Goal: Transaction & Acquisition: Register for event/course

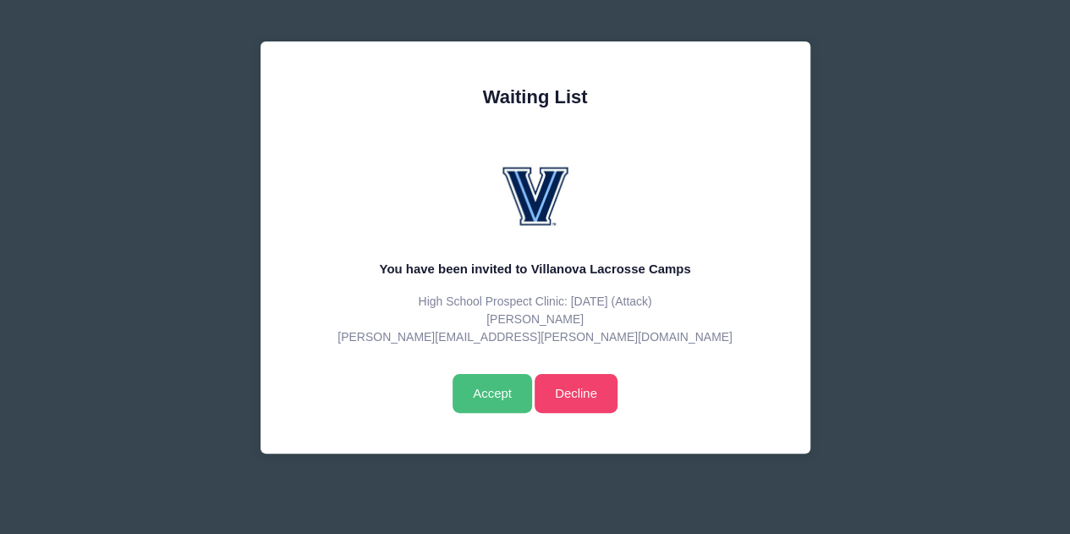
drag, startPoint x: 0, startPoint y: 0, endPoint x: 497, endPoint y: 390, distance: 631.8
click at [497, 390] on input "Accept" at bounding box center [491, 393] width 79 height 39
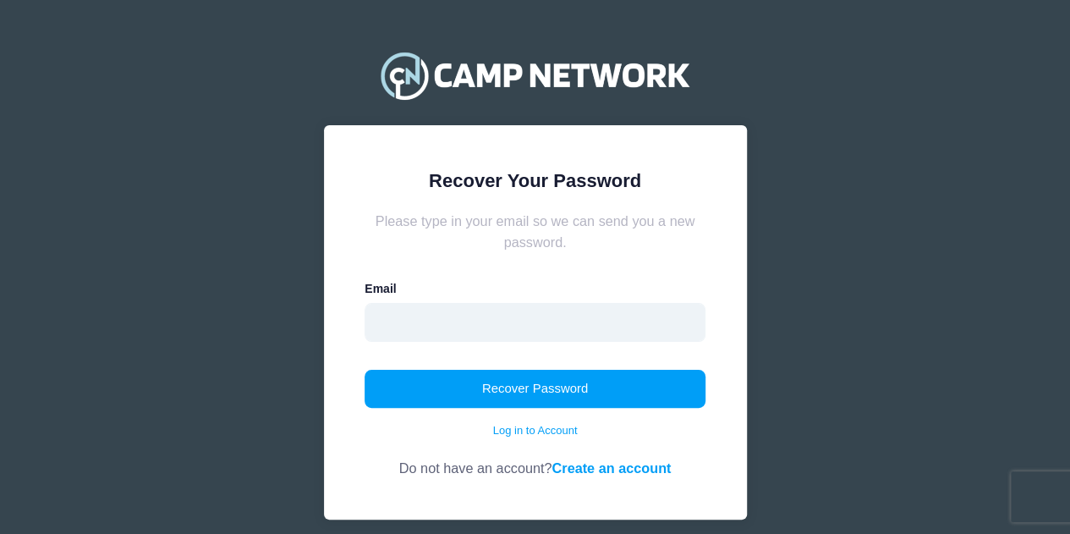
click at [430, 324] on input "email" at bounding box center [534, 322] width 341 height 39
type input "[PERSON_NAME][EMAIL_ADDRESS][PERSON_NAME][DOMAIN_NAME]"
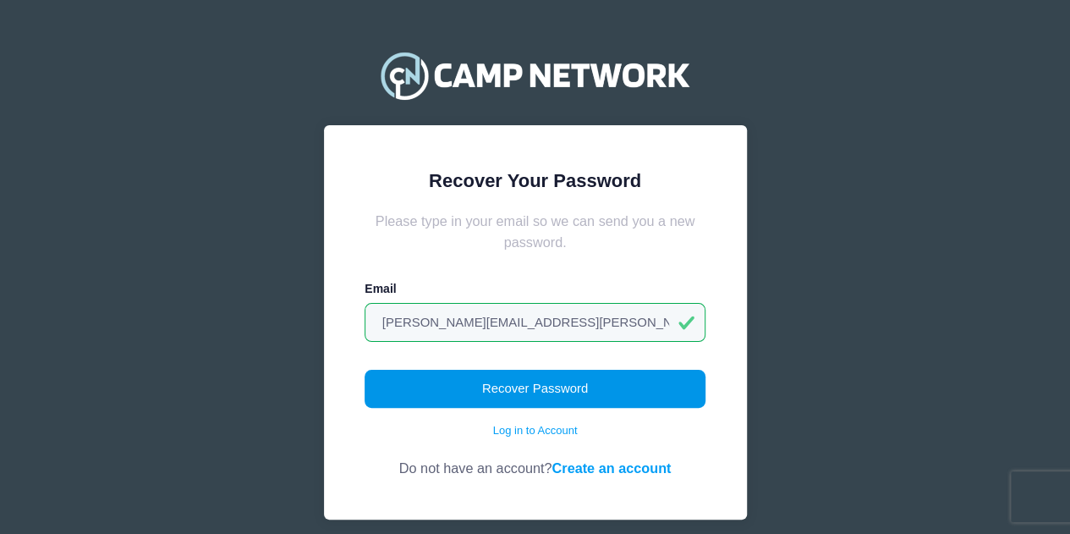
click at [522, 391] on button "Recover Password" at bounding box center [534, 389] width 341 height 39
click at [539, 388] on button "Recover Password" at bounding box center [534, 389] width 341 height 39
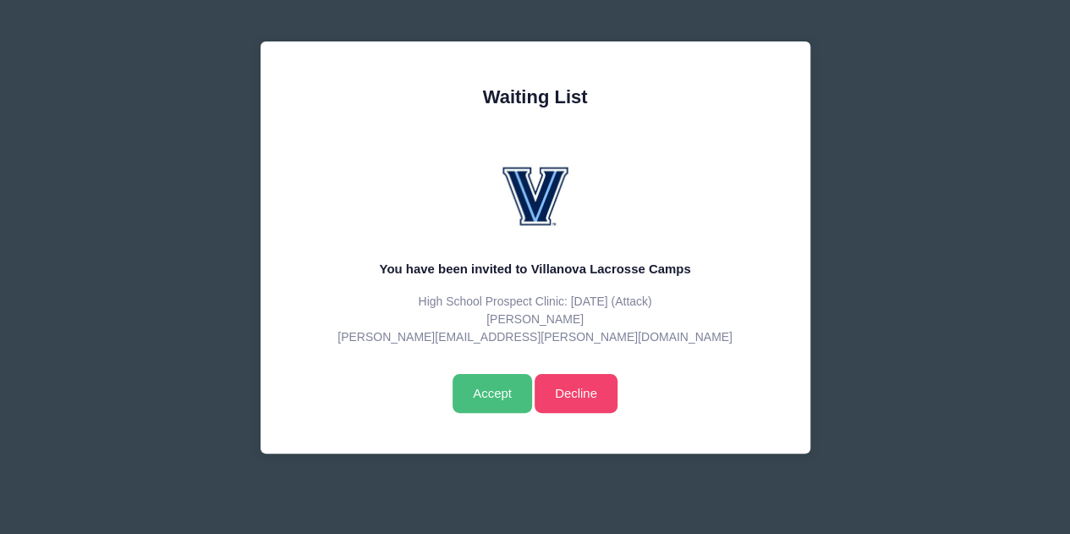
click at [496, 386] on input "Accept" at bounding box center [491, 393] width 79 height 39
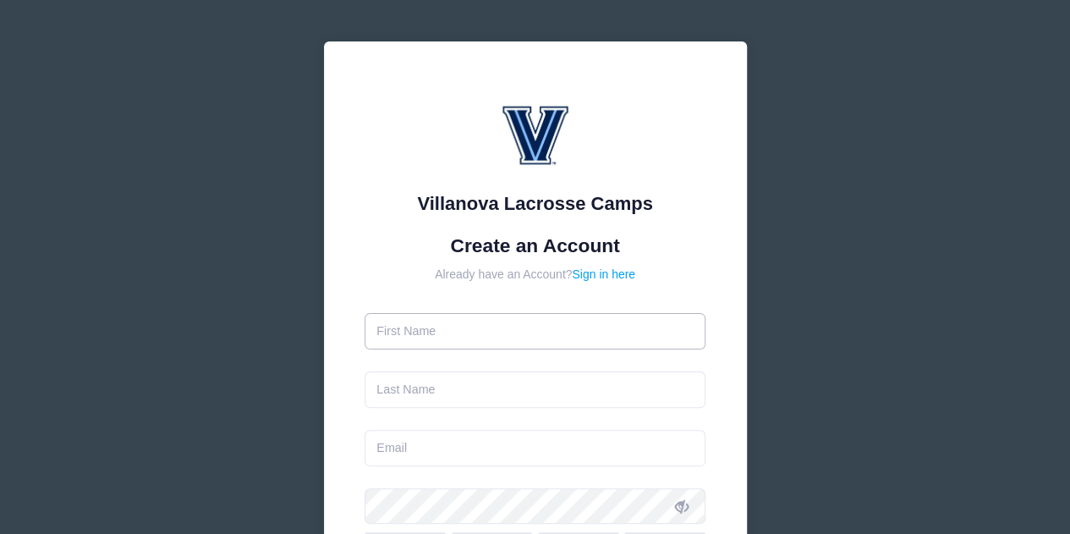
click at [445, 332] on input "text" at bounding box center [534, 331] width 341 height 36
type input "Brooks"
click at [419, 381] on input "text" at bounding box center [534, 389] width 341 height 36
type input "Forsythe"
click at [409, 449] on input "email" at bounding box center [534, 448] width 341 height 36
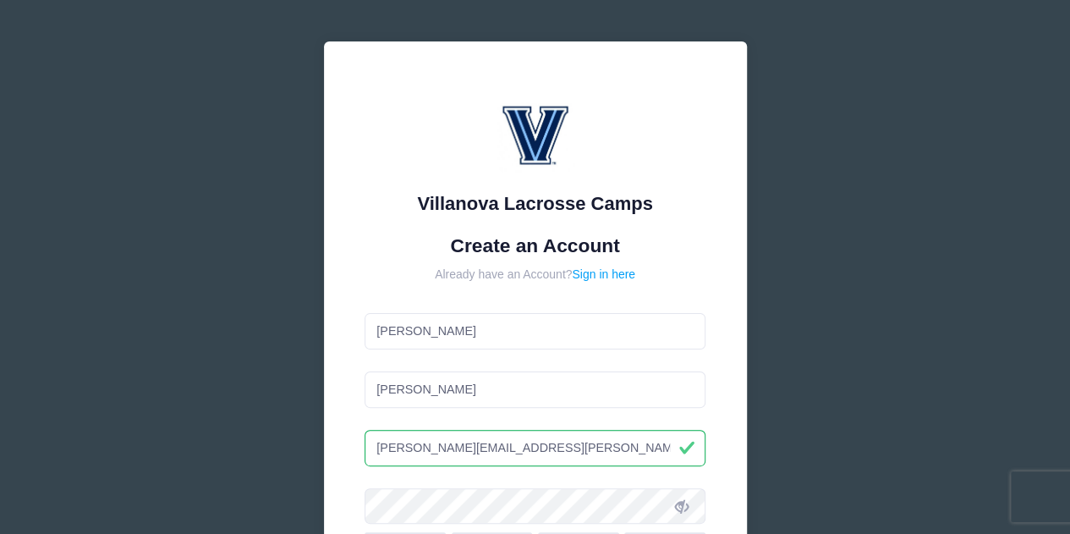
scroll to position [129, 0]
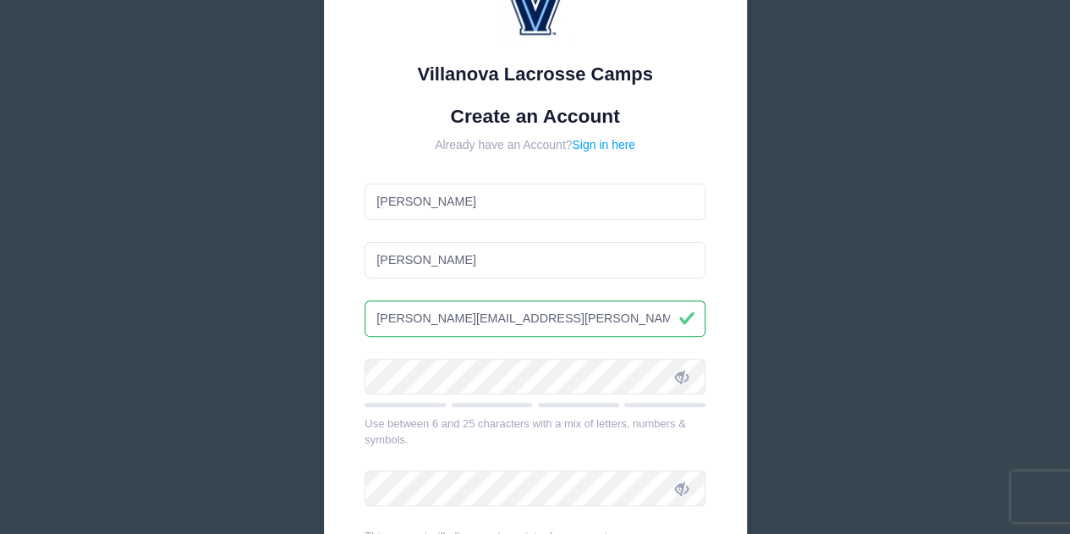
type input "[PERSON_NAME][EMAIL_ADDRESS][PERSON_NAME][DOMAIN_NAME]"
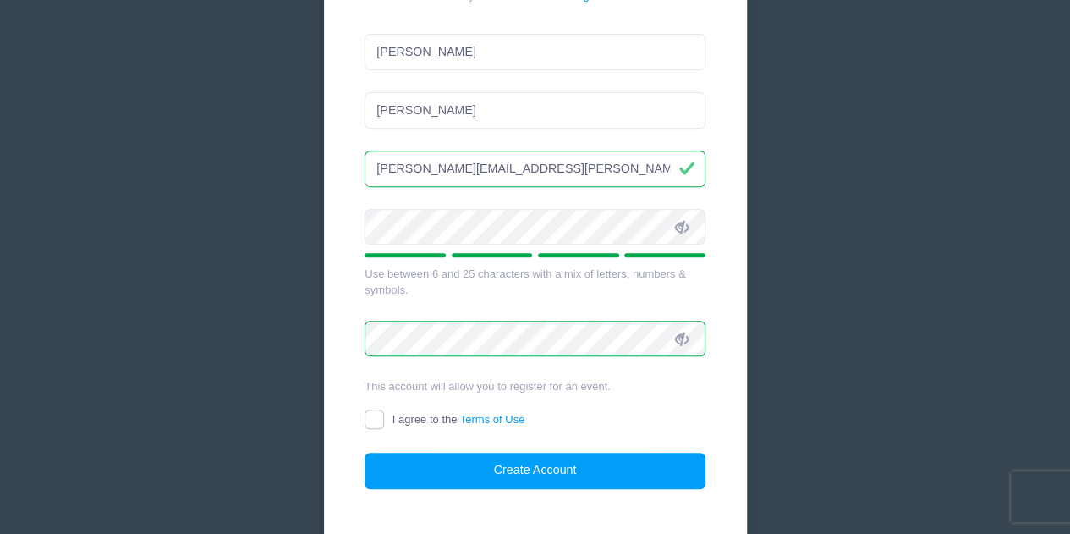
scroll to position [288, 0]
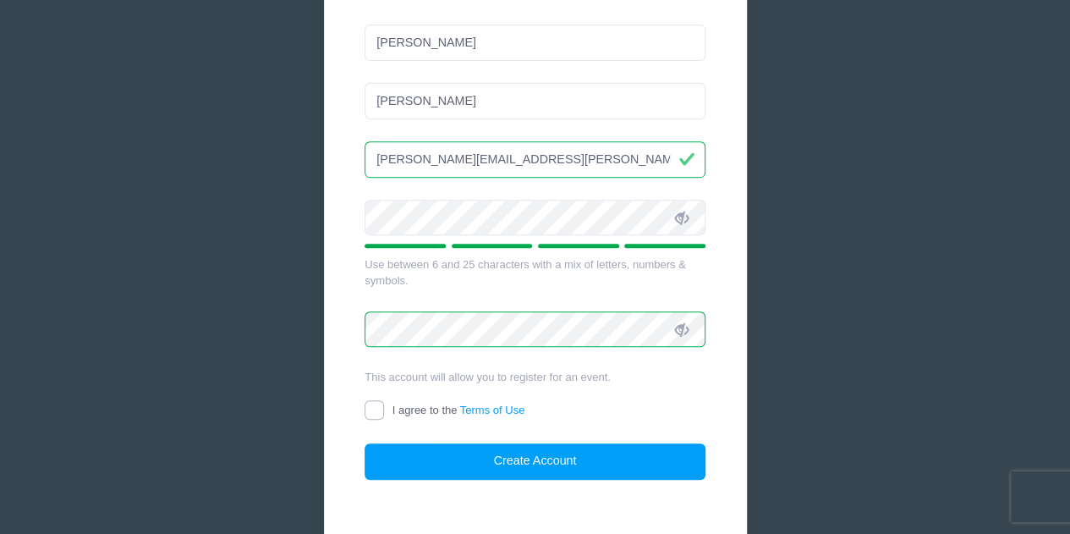
click at [377, 404] on input "I agree to the Terms of Use" at bounding box center [373, 409] width 19 height 19
checkbox input "true"
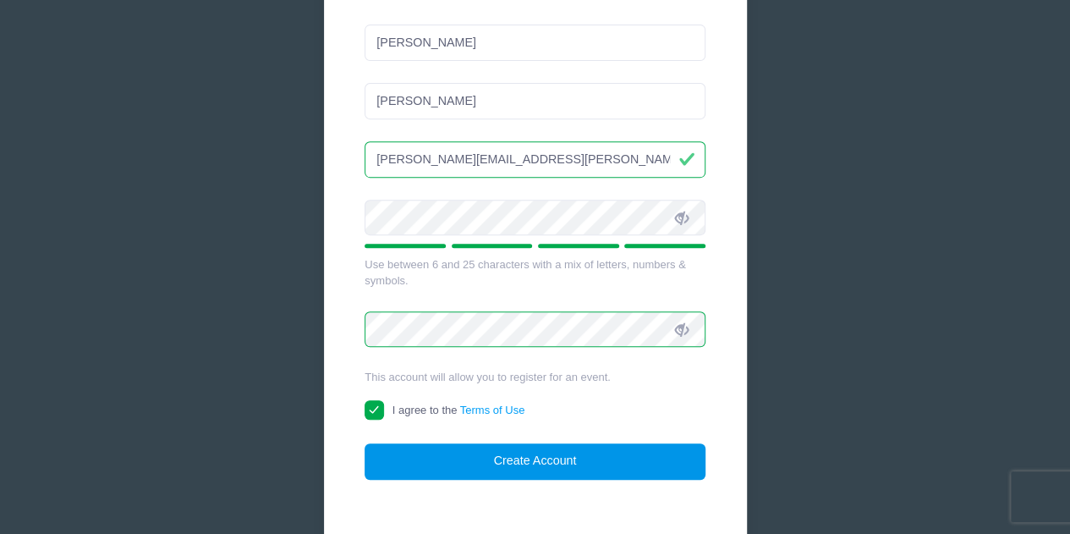
click at [567, 458] on button "Create Account" at bounding box center [534, 461] width 341 height 36
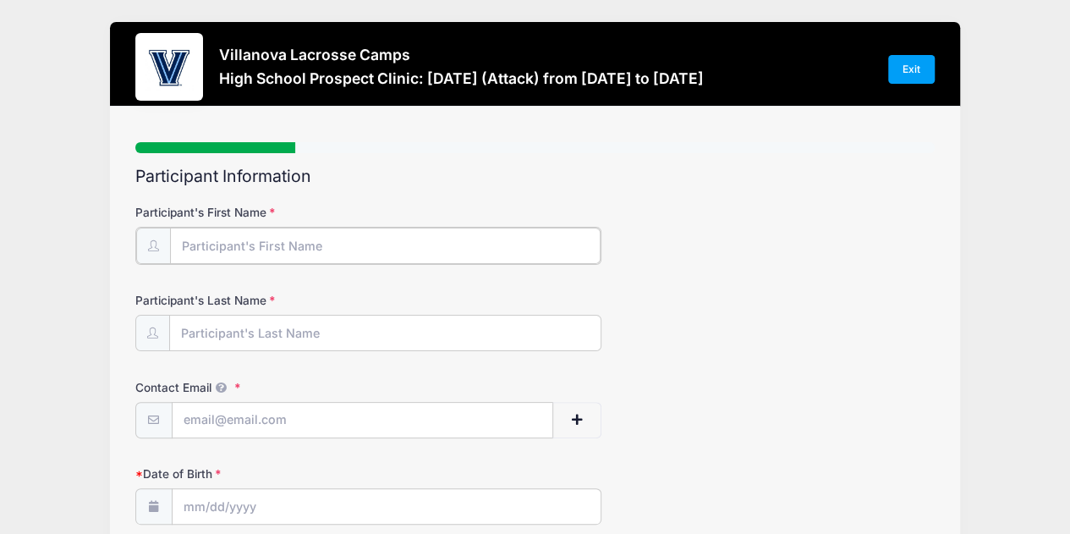
click at [331, 244] on input "Participant's First Name" at bounding box center [385, 245] width 431 height 36
type input "[PERSON_NAME]"
click at [313, 331] on input "Participant's Last Name" at bounding box center [385, 332] width 431 height 36
click at [276, 422] on input "Contact Email" at bounding box center [363, 419] width 381 height 36
type input "[PERSON_NAME][EMAIL_ADDRESS][PERSON_NAME][DOMAIN_NAME]"
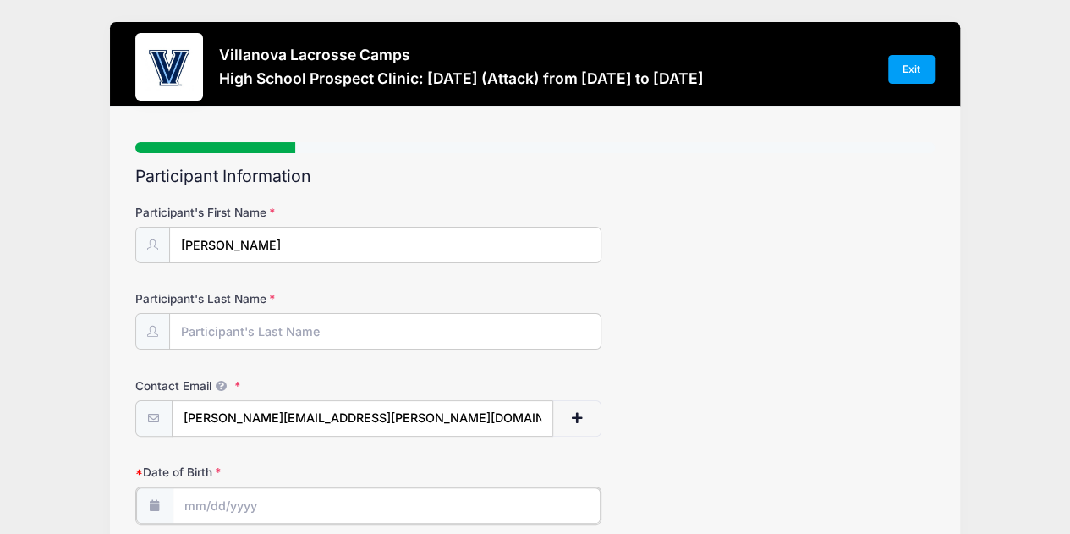
click at [248, 507] on input "Date of Birth" at bounding box center [387, 505] width 428 height 36
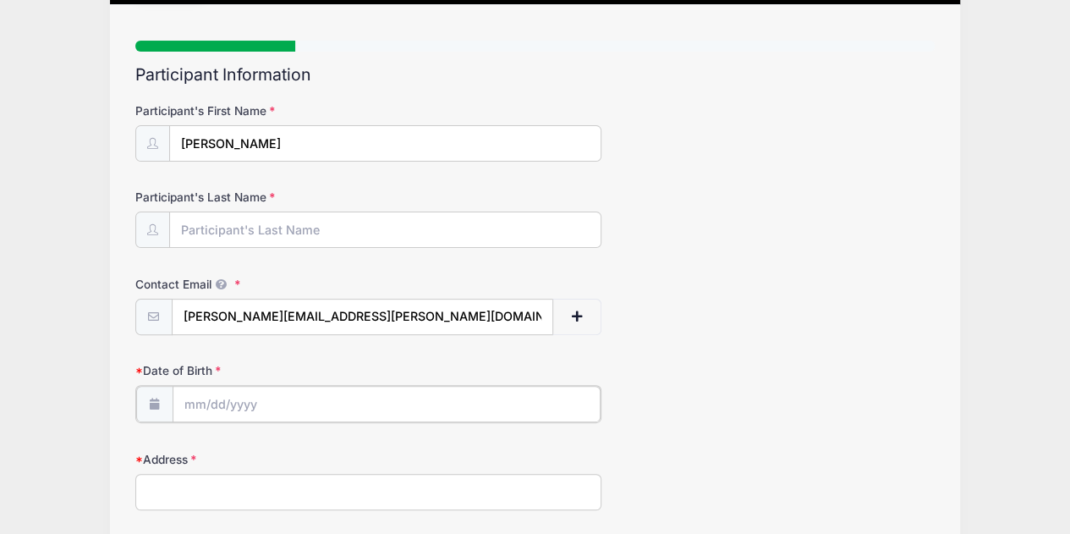
scroll to position [105, 0]
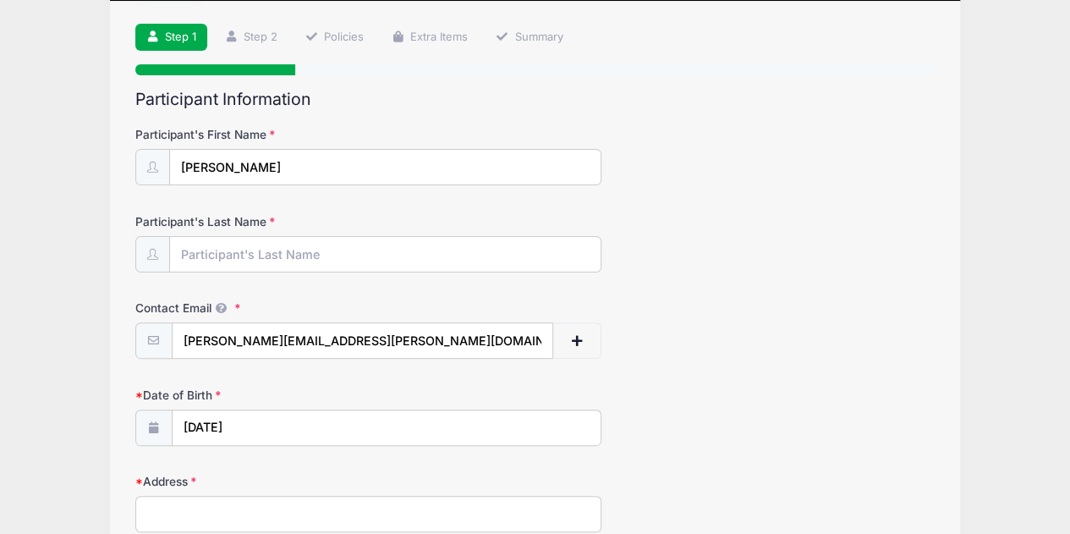
click at [152, 422] on icon at bounding box center [154, 427] width 14 height 11
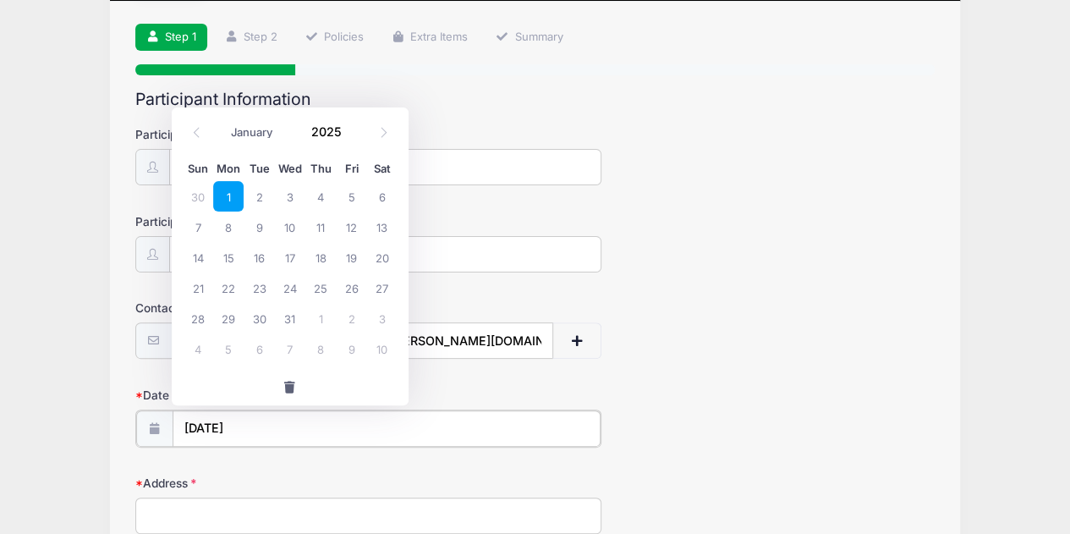
click at [250, 423] on input "12/01/2025" at bounding box center [387, 428] width 428 height 36
click at [291, 227] on span "10" at bounding box center [290, 226] width 30 height 30
type input "12/10/2025"
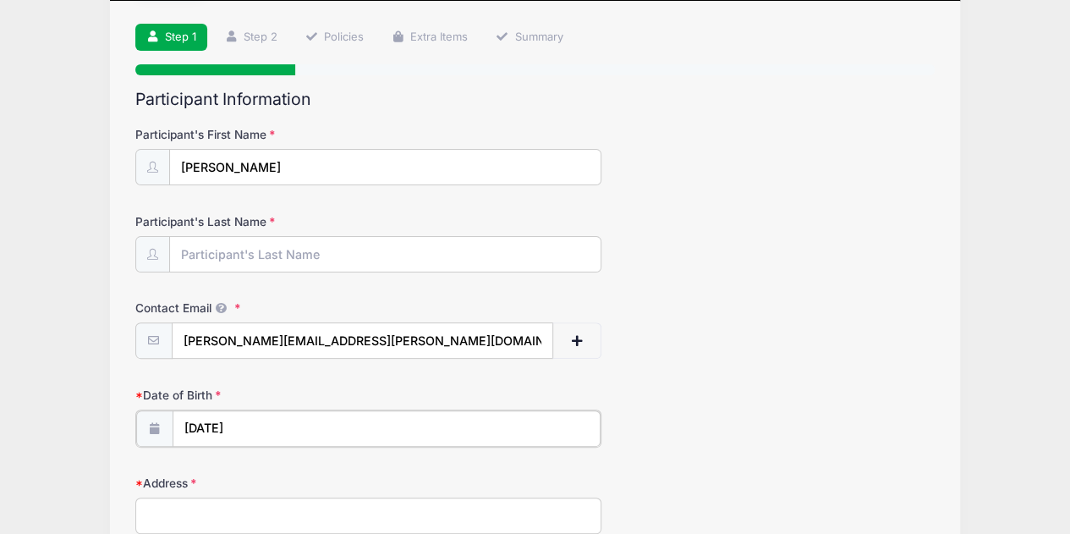
click at [257, 424] on input "12/10/2025" at bounding box center [387, 428] width 428 height 36
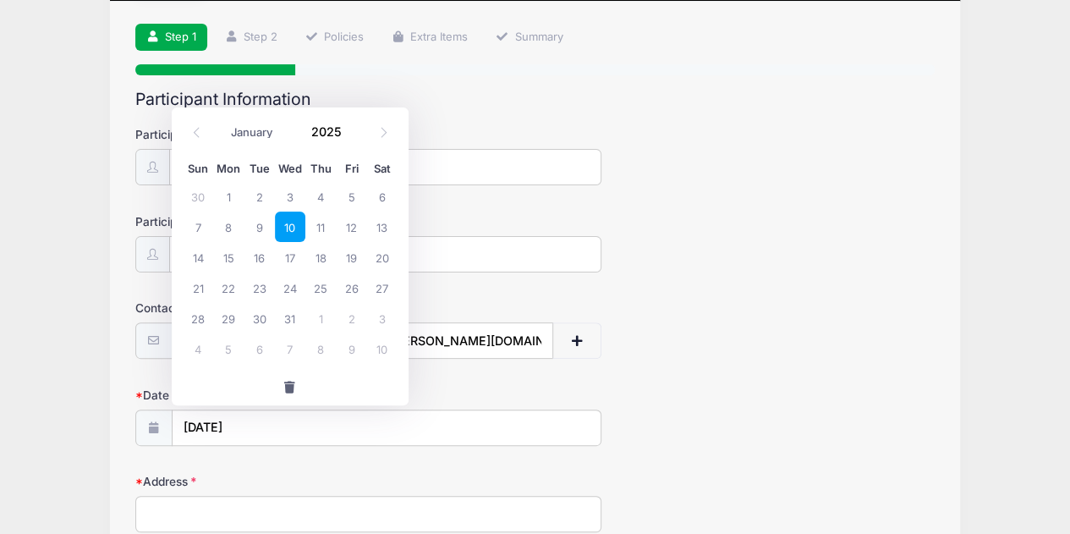
click at [331, 136] on input "2025" at bounding box center [330, 131] width 55 height 25
click at [348, 136] on span at bounding box center [352, 138] width 12 height 13
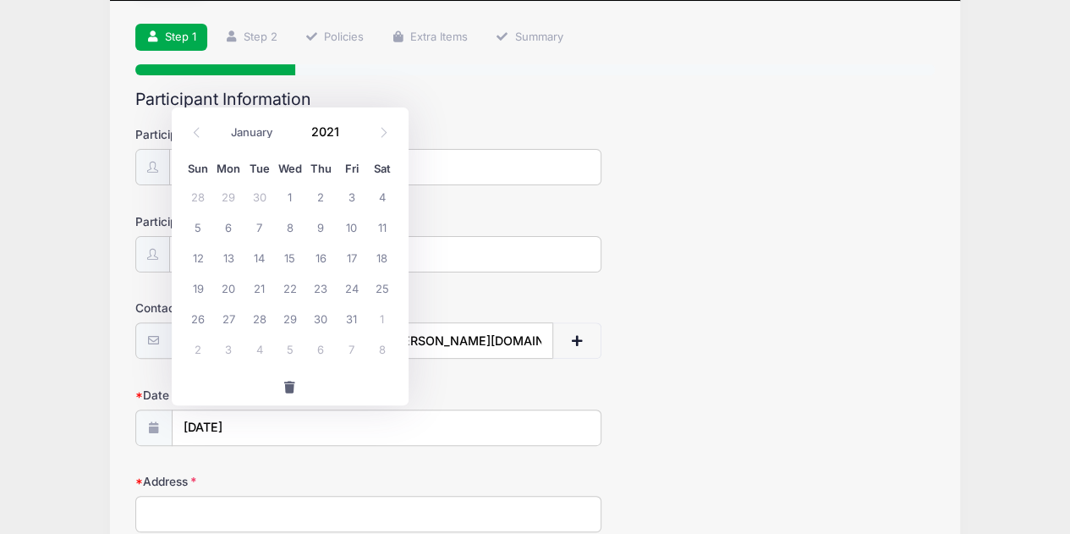
click at [348, 136] on span at bounding box center [352, 138] width 12 height 13
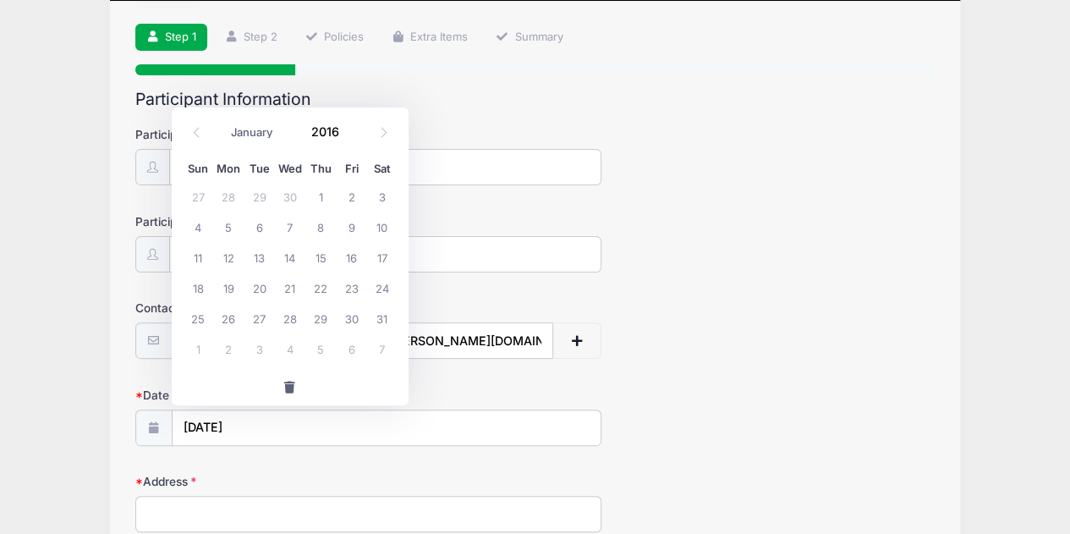
click at [348, 136] on span at bounding box center [352, 138] width 12 height 13
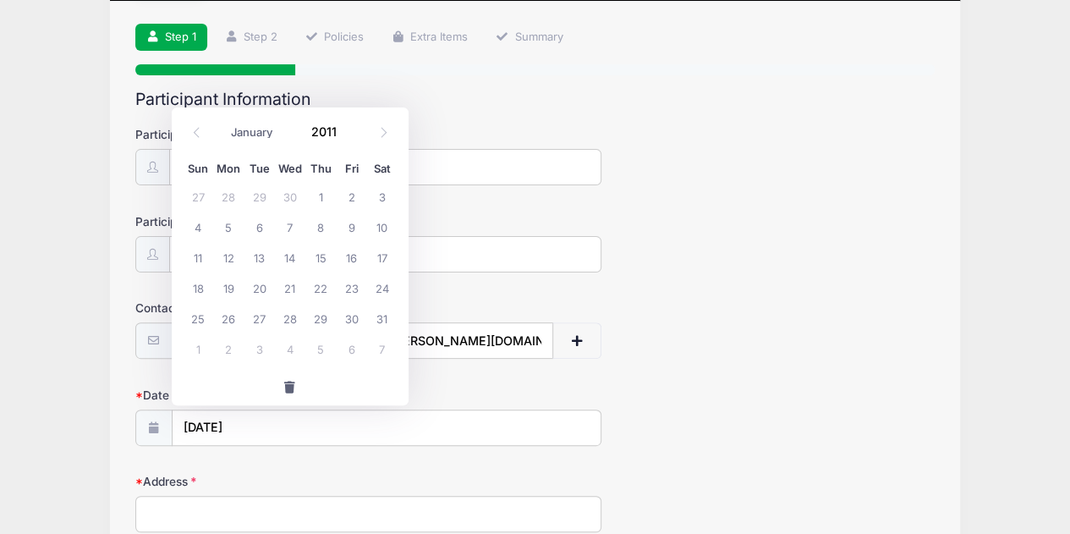
click at [348, 136] on span at bounding box center [352, 138] width 12 height 13
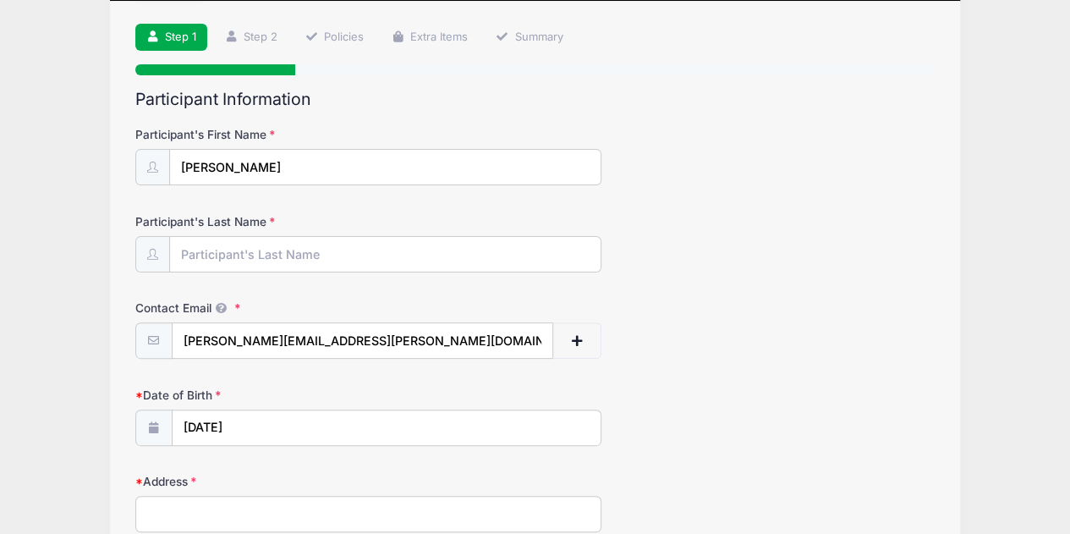
click at [468, 386] on div "Date of Birth 12/10/2025" at bounding box center [535, 415] width 800 height 59
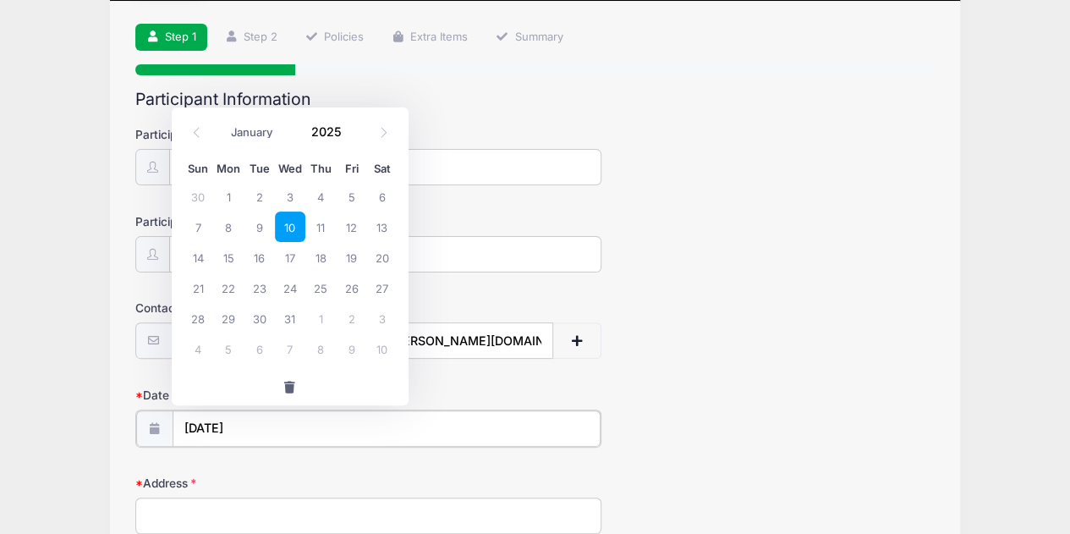
click at [250, 420] on input "12/10/2025" at bounding box center [387, 428] width 428 height 36
click at [349, 134] on span at bounding box center [352, 138] width 12 height 13
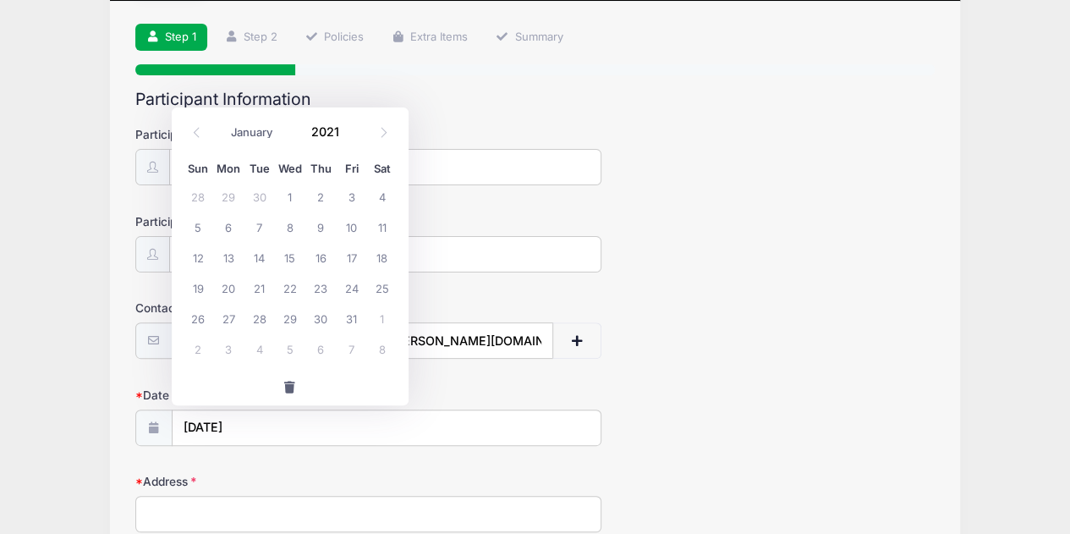
click at [349, 134] on span at bounding box center [352, 138] width 12 height 13
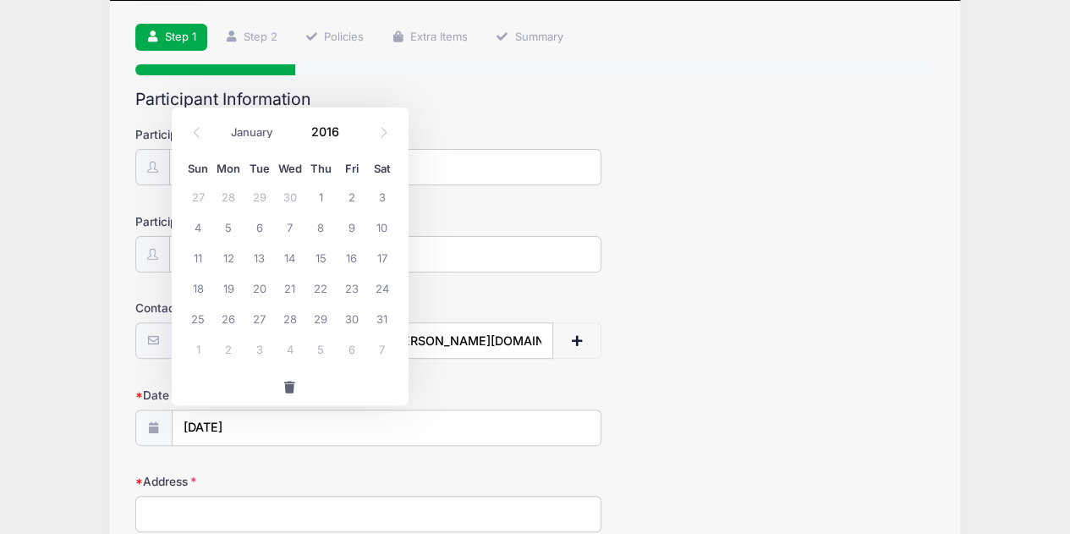
click at [349, 134] on span at bounding box center [352, 138] width 12 height 13
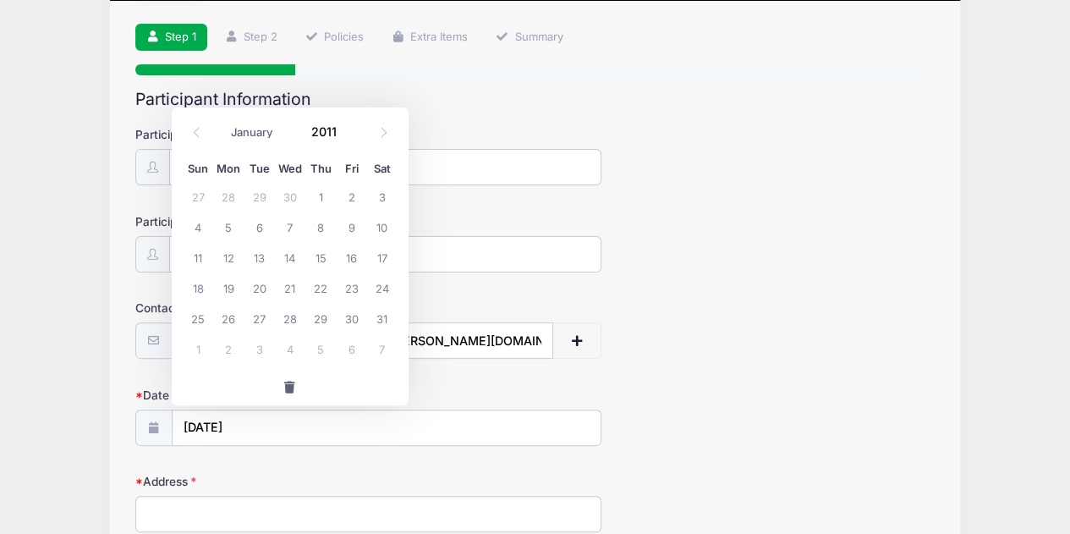
click at [349, 134] on span at bounding box center [352, 138] width 12 height 13
click at [350, 134] on span at bounding box center [352, 138] width 12 height 13
type input "2008"
click at [326, 132] on input "2008" at bounding box center [330, 131] width 55 height 25
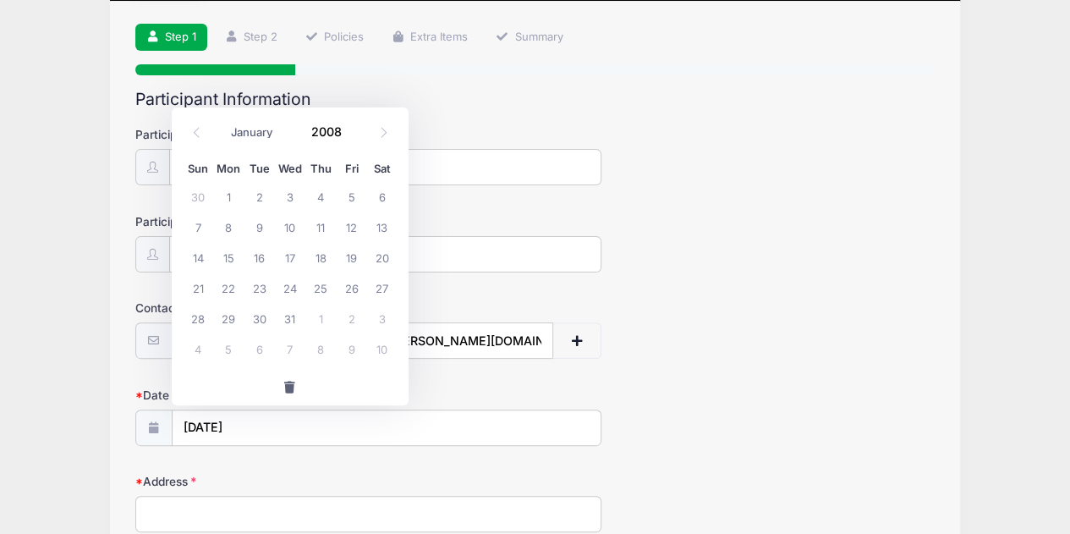
click at [326, 133] on input "2008" at bounding box center [330, 131] width 55 height 25
click at [274, 139] on select "January February March April May June July August September October November De…" at bounding box center [259, 133] width 75 height 22
click at [222, 122] on select "January February March April May June July August September October November De…" at bounding box center [259, 133] width 75 height 22
click at [287, 227] on span "10" at bounding box center [290, 226] width 30 height 30
type input "12/10/2008"
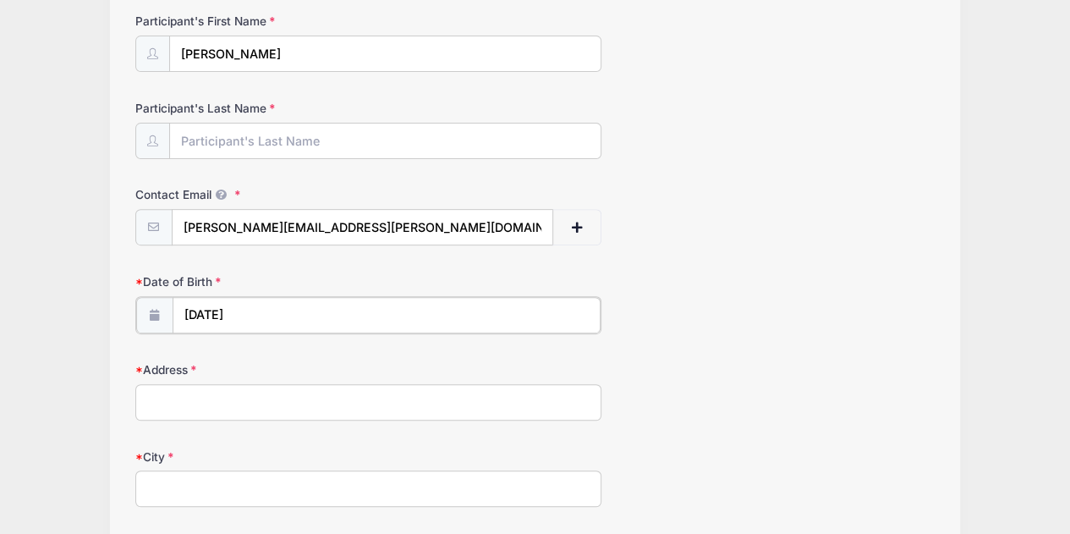
scroll to position [227, 0]
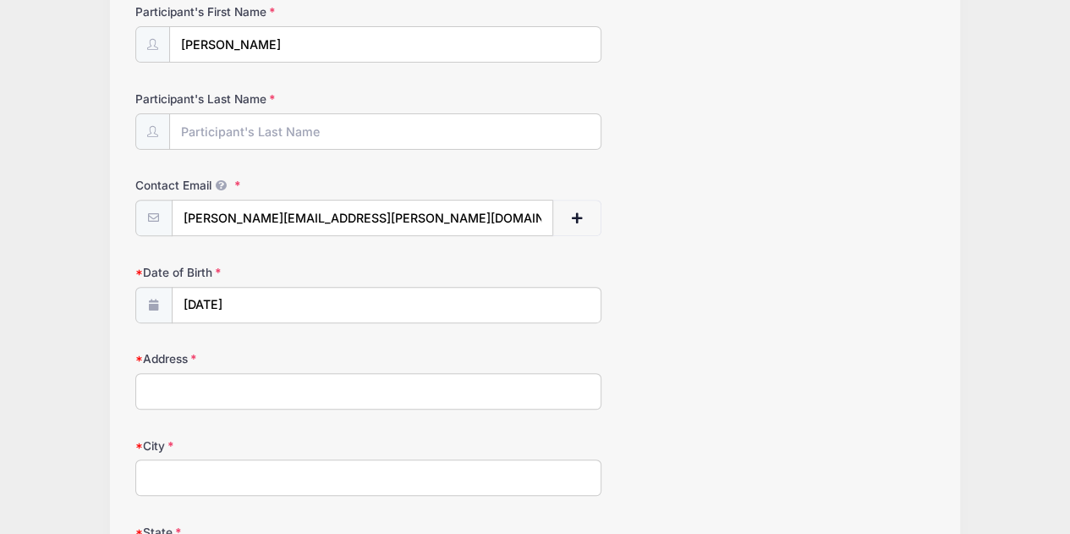
click at [236, 390] on input "Address" at bounding box center [368, 391] width 467 height 36
type input "4613 Rock Spring Rd"
type input "Arlington"
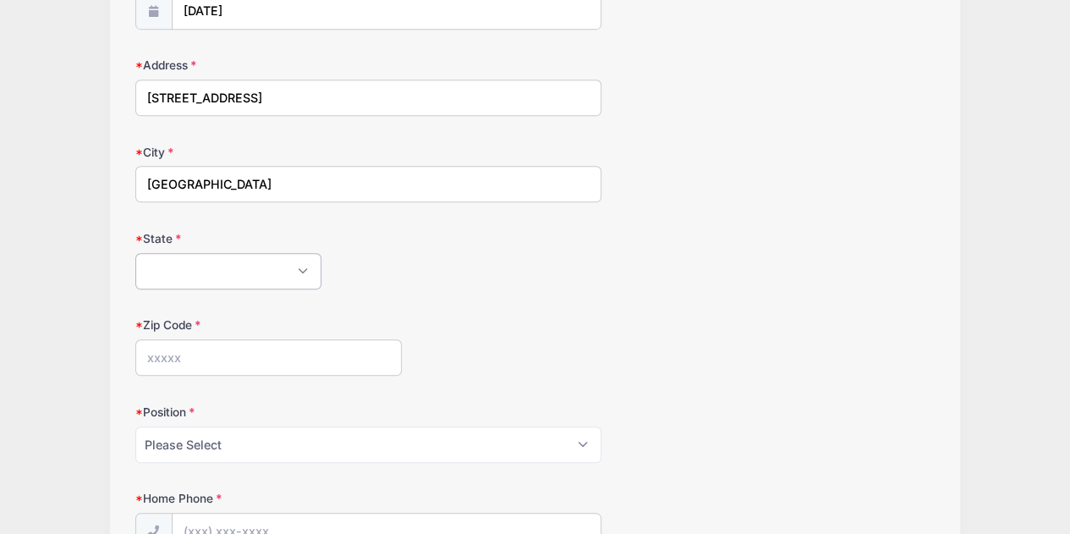
click at [198, 257] on select "Alabama Alaska American Samoa Arizona Arkansas Armed Forces Africa Armed Forces…" at bounding box center [228, 271] width 186 height 36
select select "VA"
click at [135, 253] on select "Alabama Alaska American Samoa Arizona Arkansas Armed Forces Africa Armed Forces…" at bounding box center [228, 271] width 186 height 36
click at [191, 353] on input "Zip Code" at bounding box center [268, 357] width 266 height 36
type input "22207"
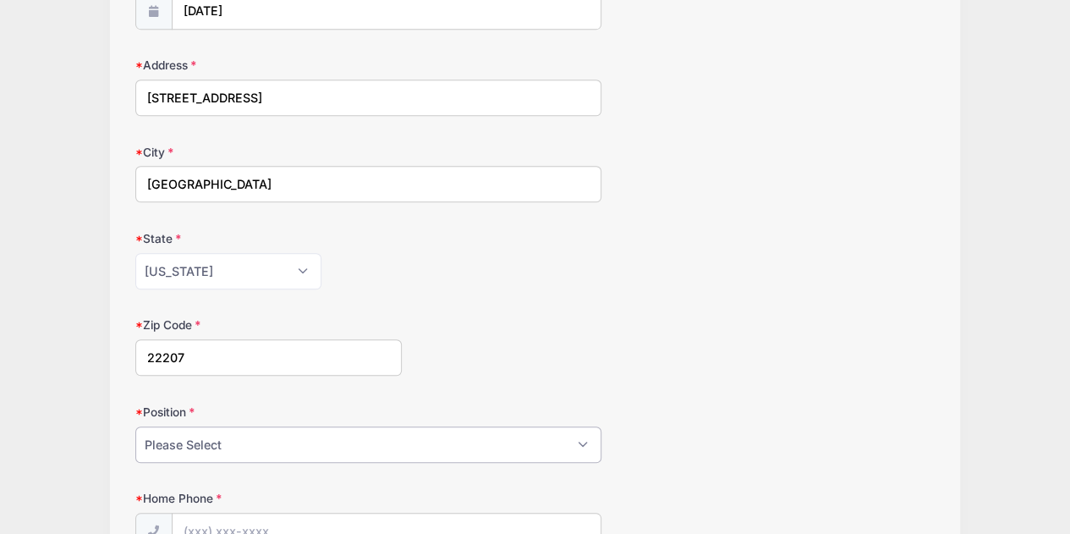
click at [192, 441] on select "Please Select Goalie Middie Defense Attack FOGO LSM" at bounding box center [368, 444] width 467 height 36
select select "Attack"
click at [135, 426] on select "Please Select Goalie Middie Defense Attack FOGO LSM" at bounding box center [368, 444] width 467 height 36
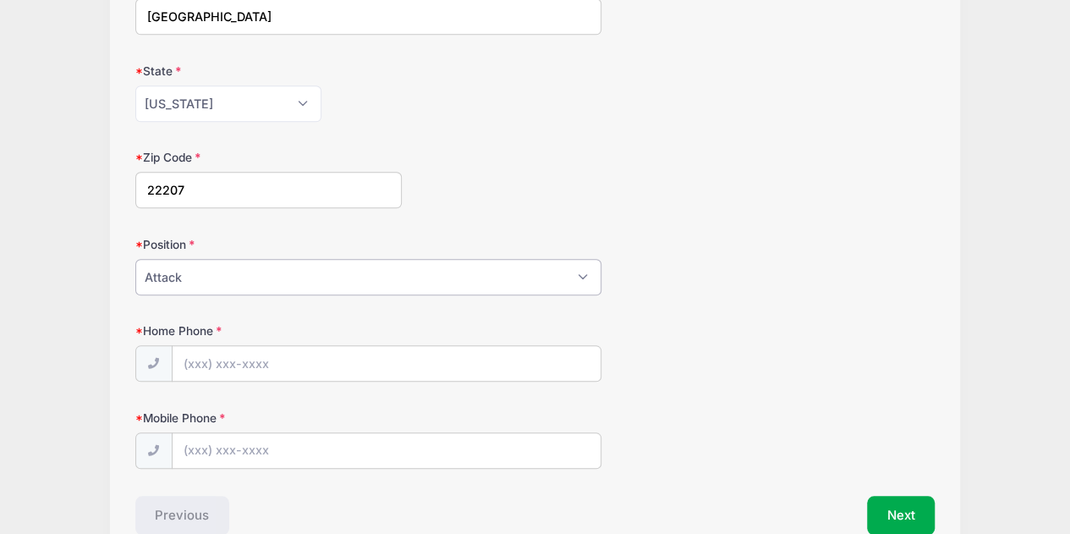
scroll to position [690, 0]
click at [232, 355] on input "Home Phone" at bounding box center [387, 362] width 428 height 36
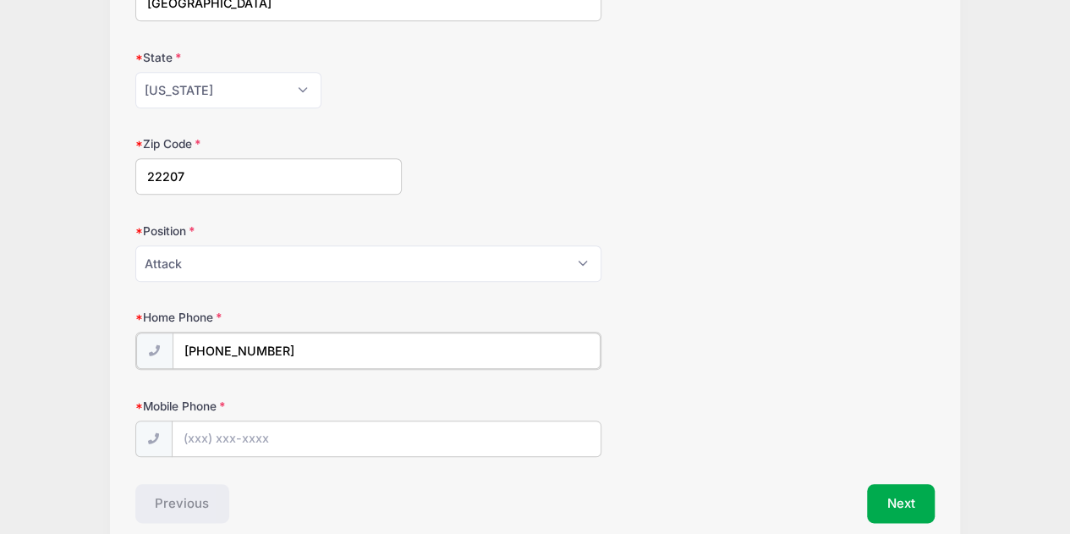
scroll to position [705, 0]
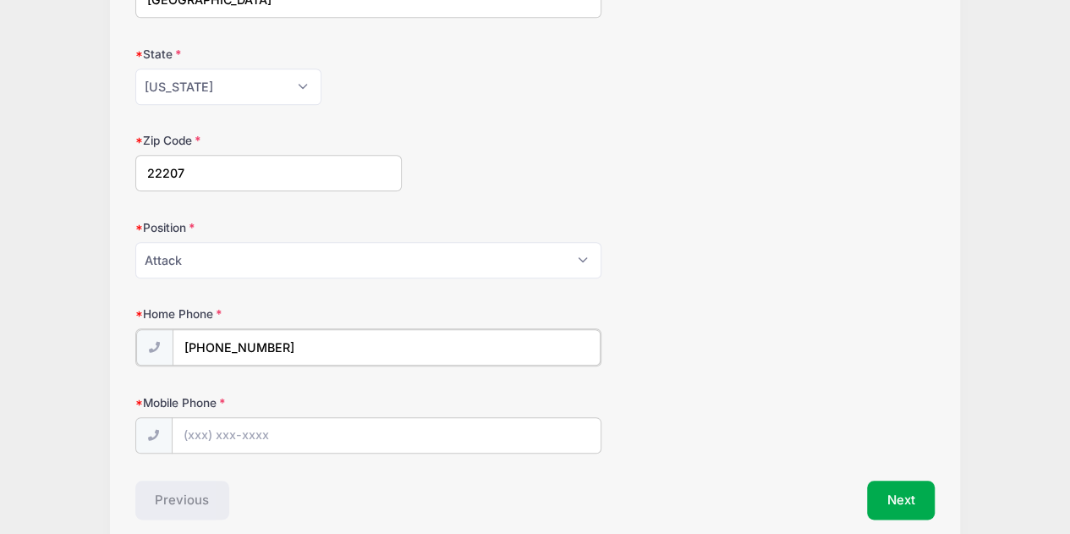
type input "(703) 486-6971"
click at [213, 425] on input "Mobile Phone" at bounding box center [387, 434] width 428 height 36
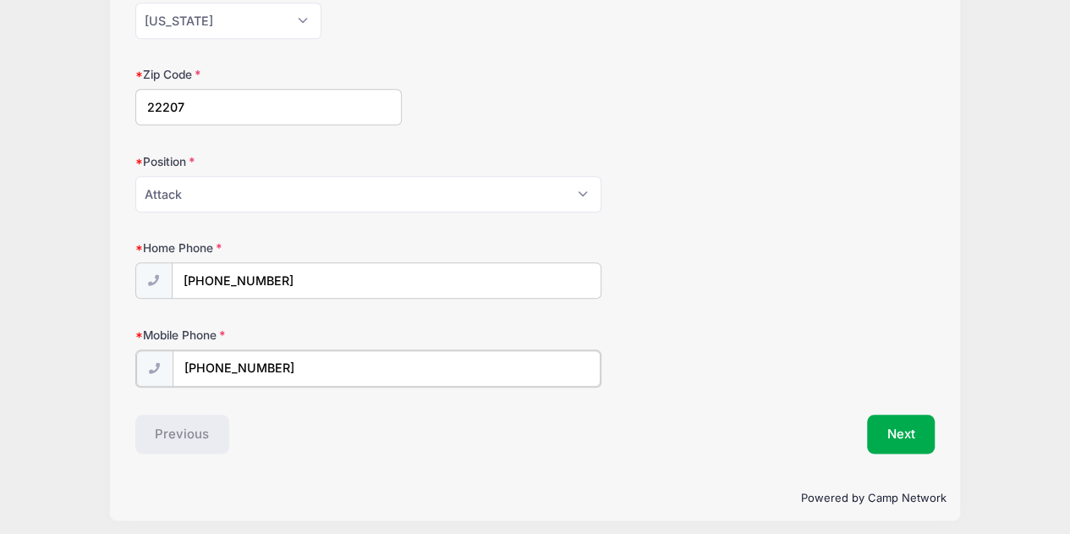
type input "(703) 486-6971"
click at [885, 422] on button "Next" at bounding box center [901, 433] width 68 height 39
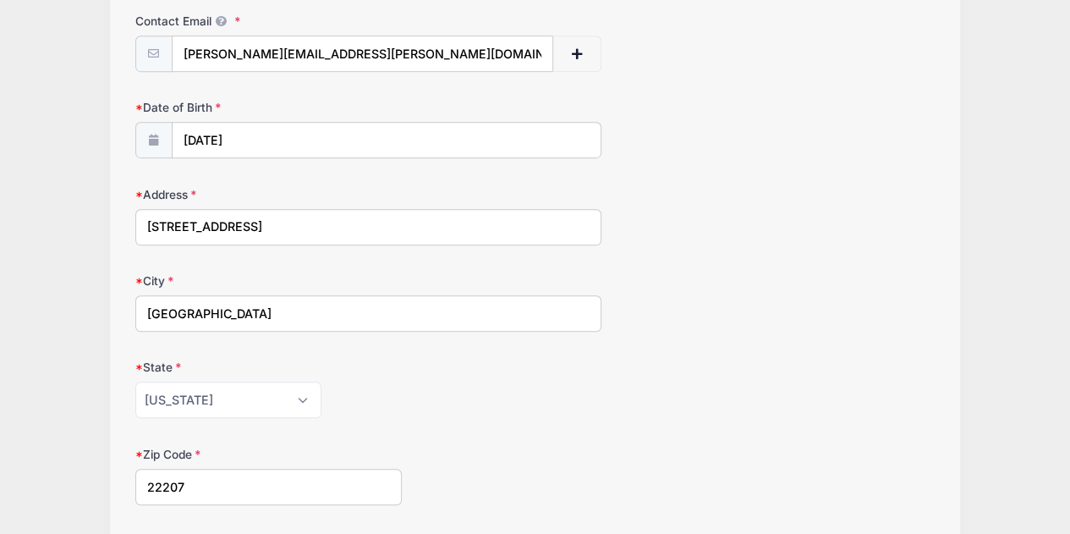
scroll to position [230, 0]
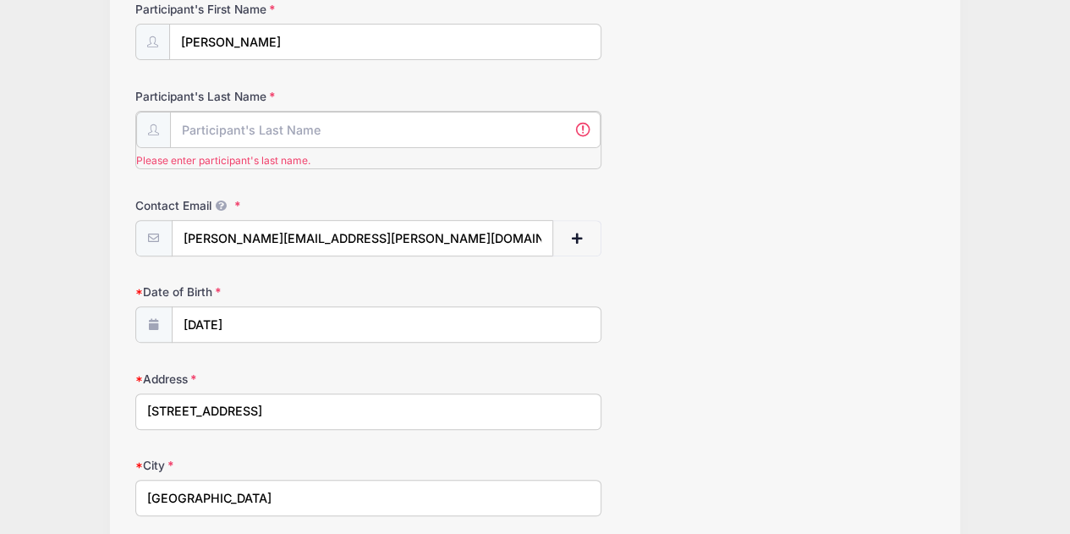
click at [340, 130] on input "Participant's Last Name" at bounding box center [385, 130] width 431 height 36
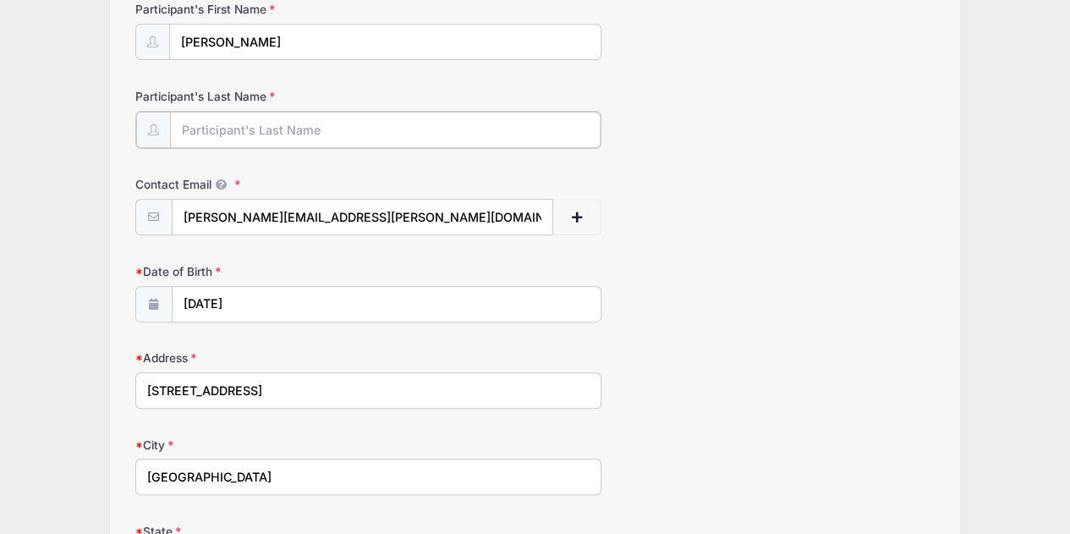
type input "[PERSON_NAME]"
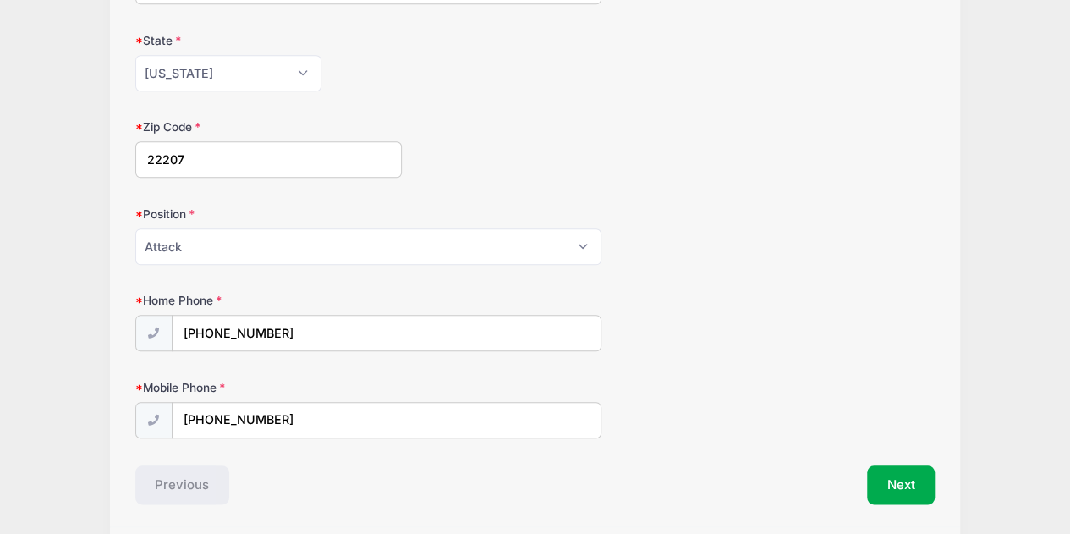
scroll to position [771, 0]
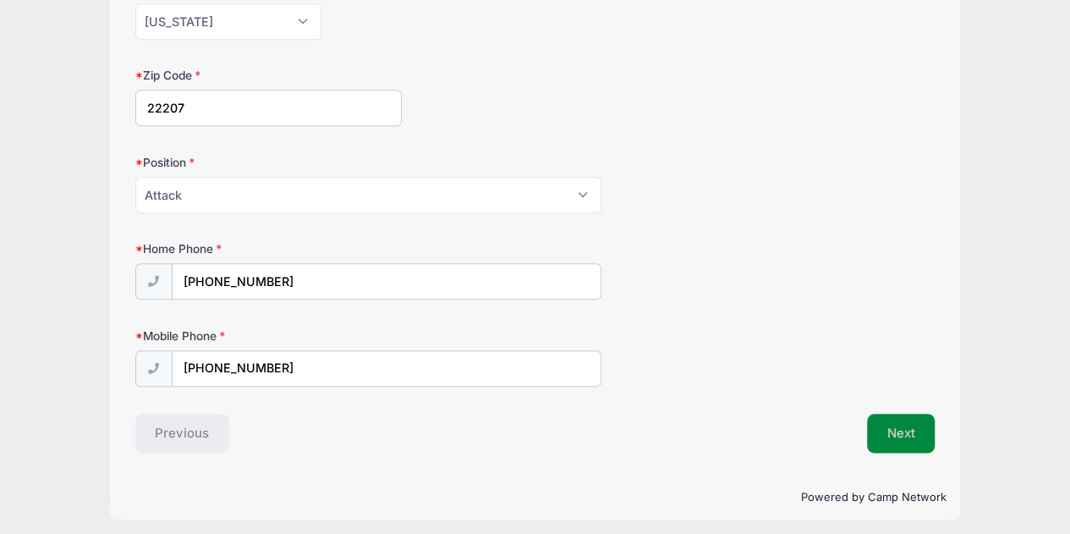
click at [913, 426] on button "Next" at bounding box center [901, 433] width 68 height 39
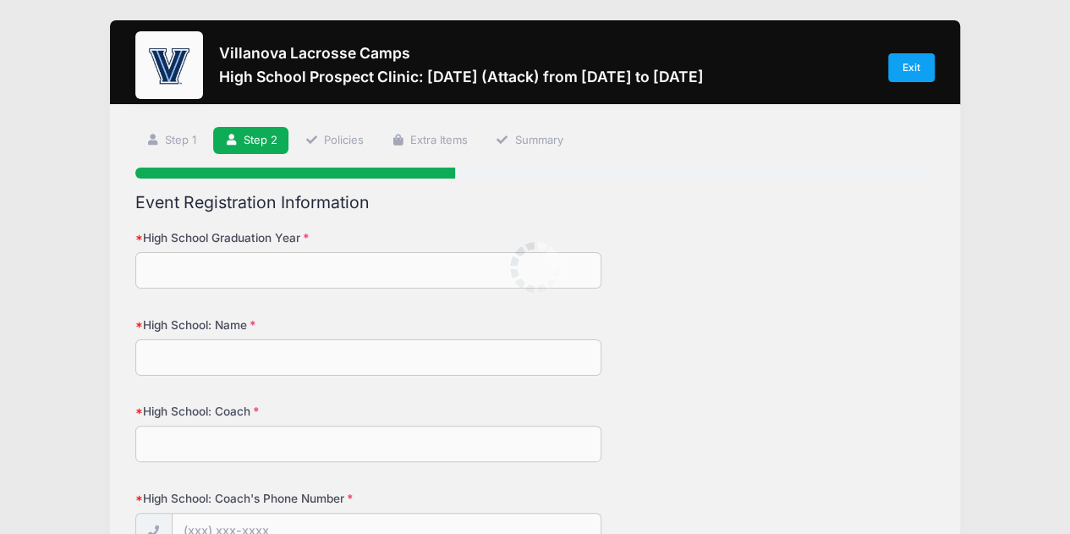
scroll to position [0, 0]
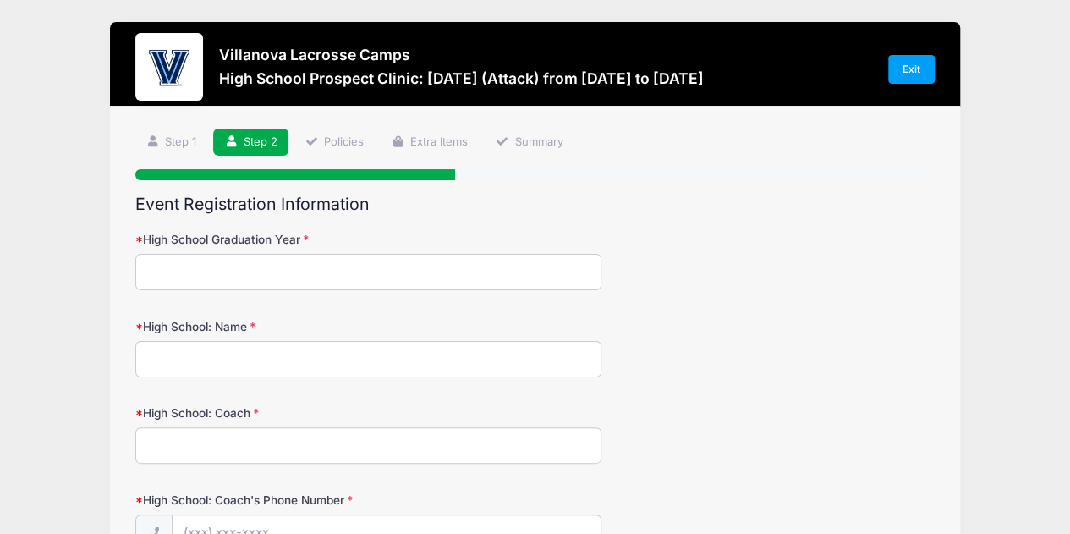
click at [274, 283] on input "High School Graduation Year" at bounding box center [368, 272] width 467 height 36
type input "2027"
click at [220, 353] on input "High School: Name" at bounding box center [368, 359] width 467 height 36
type input "The Potomac School"
click at [198, 432] on input "High School: Coach" at bounding box center [368, 445] width 467 height 36
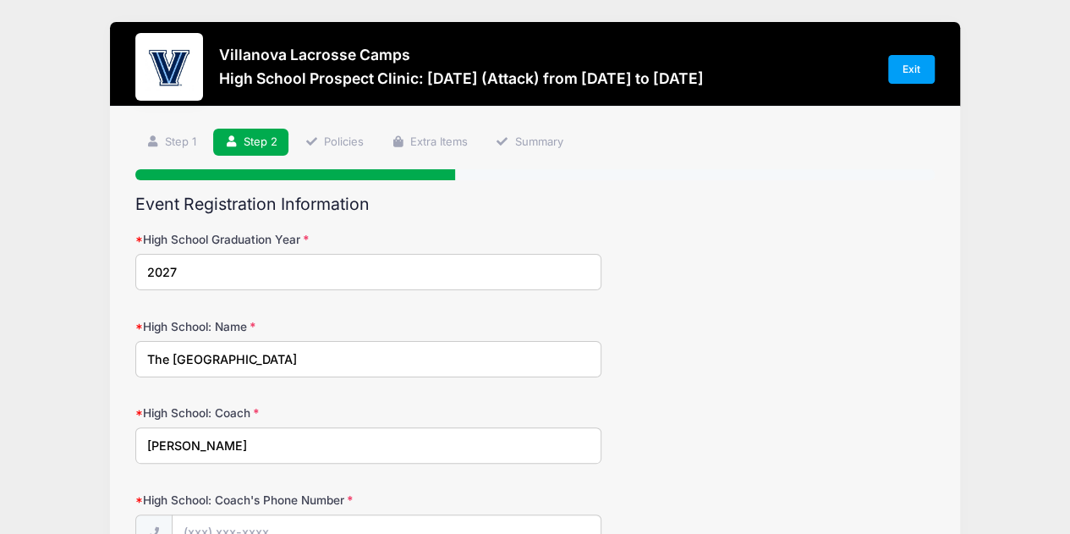
scroll to position [186, 0]
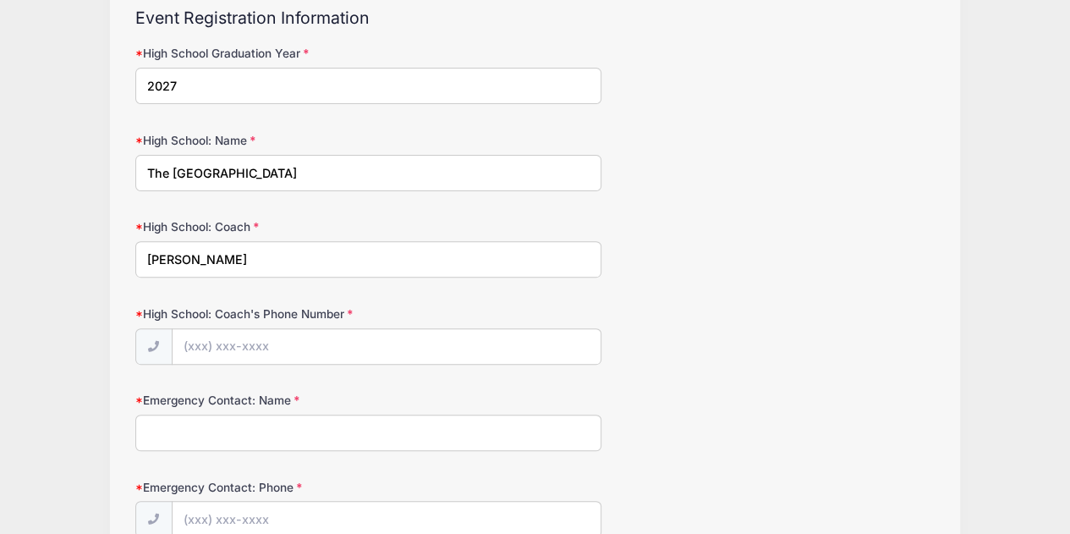
type input "Matt Marriott"
click at [203, 344] on input "High School: Coach's Phone Number" at bounding box center [387, 347] width 428 height 36
type input "(202) 536-9075"
click at [183, 424] on input "Emergency Contact: Name" at bounding box center [368, 432] width 467 height 36
type input "David Forsythe"
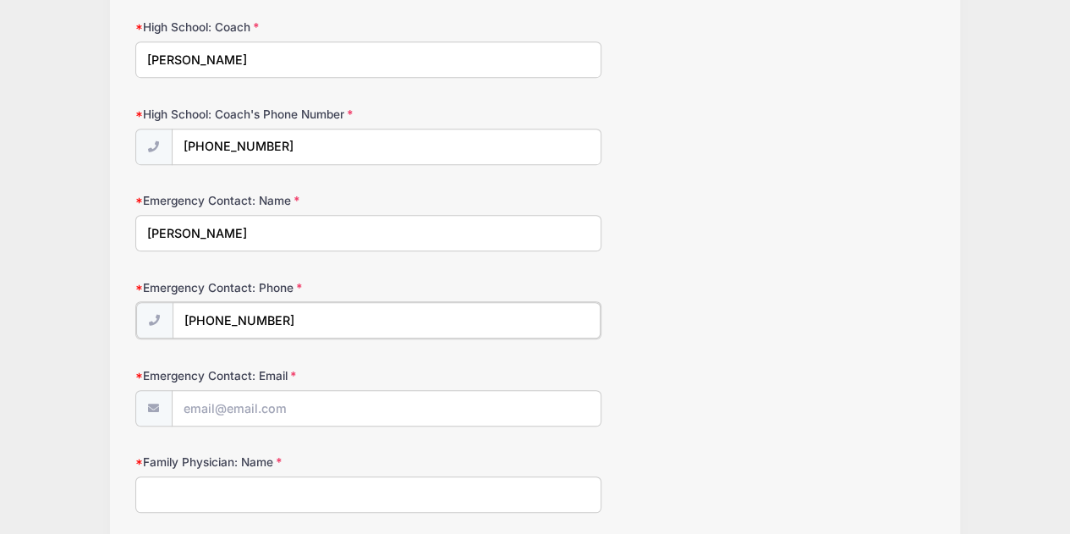
scroll to position [387, 0]
type input "(703) 819-0708"
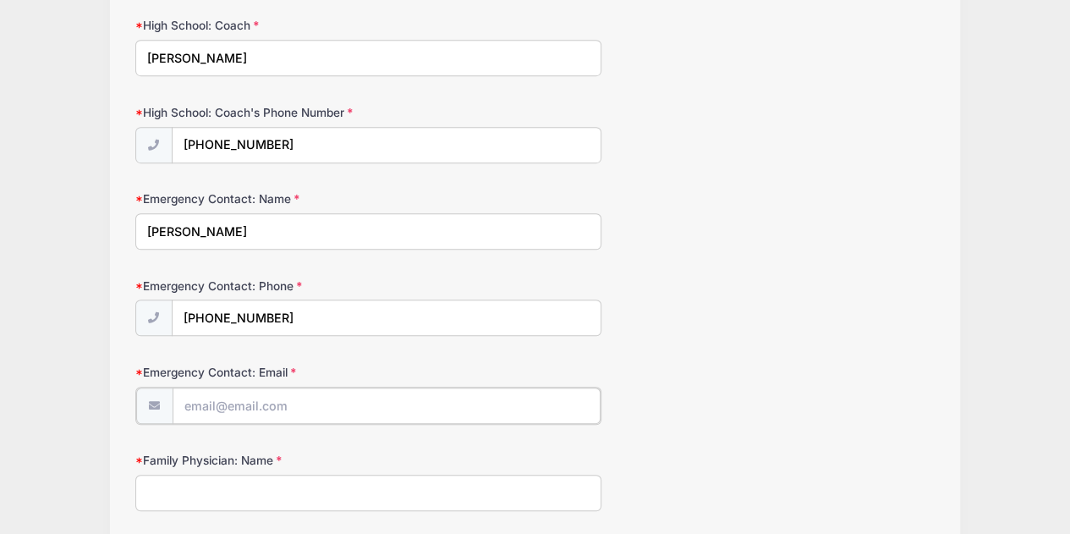
click at [206, 402] on input "Emergency Contact: Email" at bounding box center [387, 405] width 428 height 36
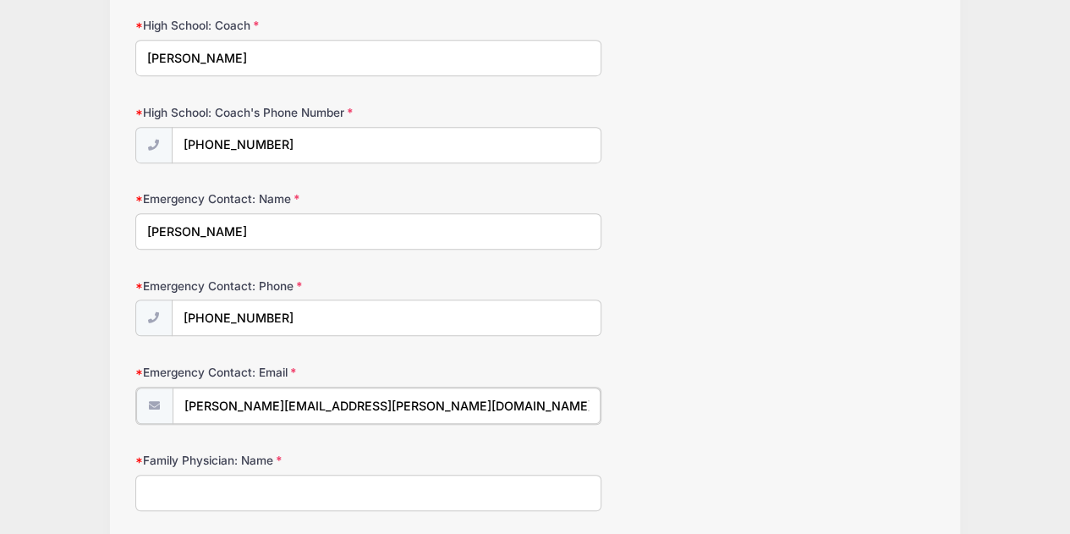
type input "david.forsythe@proforma.com"
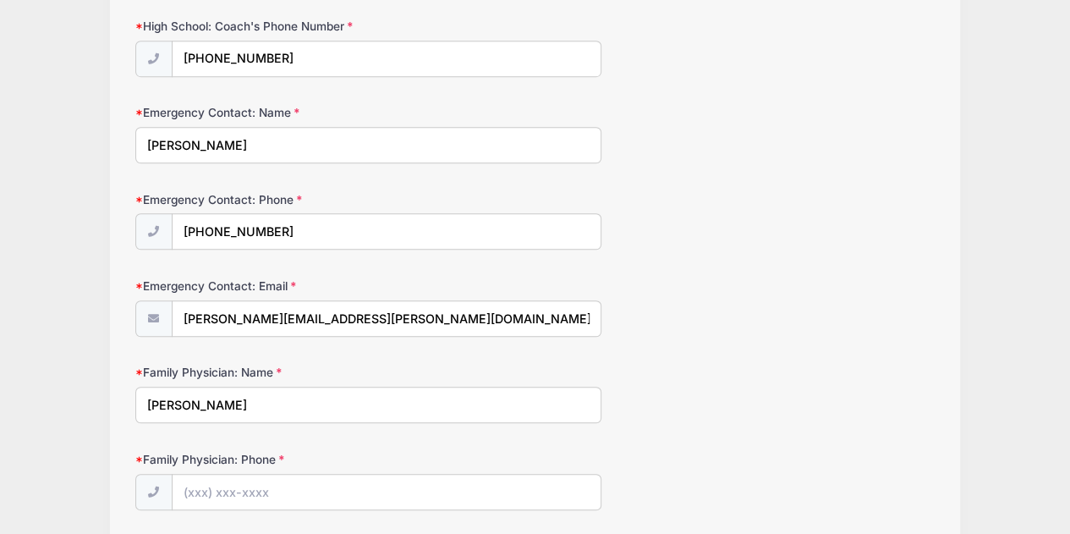
scroll to position [518, 0]
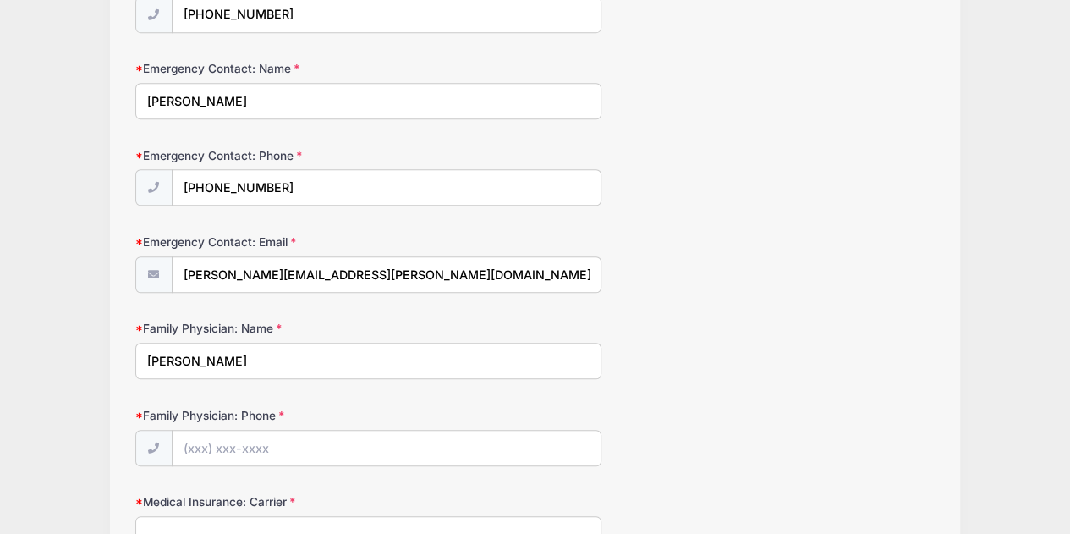
type input "Christine Baldrate"
click at [205, 446] on input "Family Physician: Phone" at bounding box center [387, 448] width 428 height 36
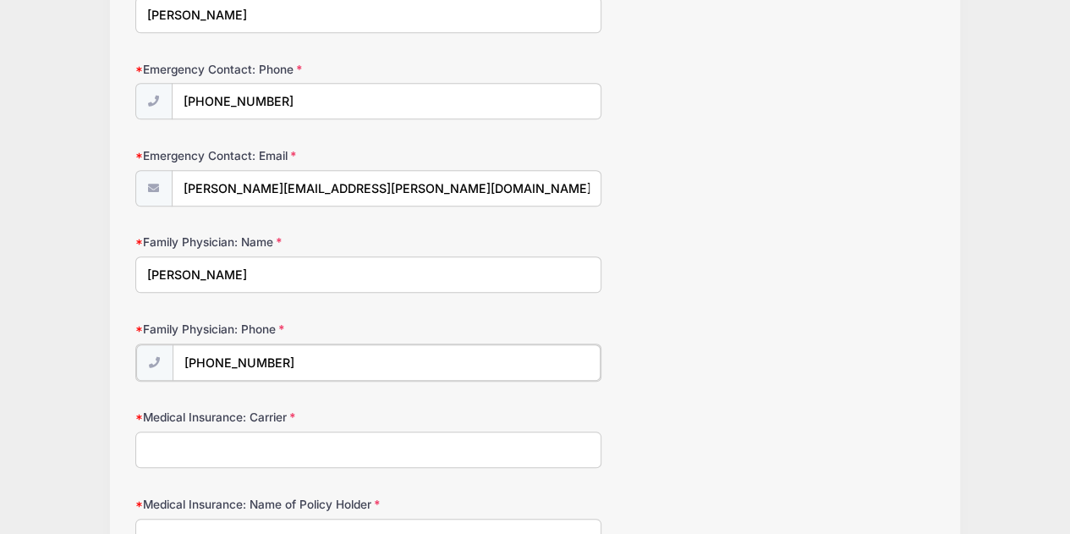
scroll to position [605, 0]
type input "(703) 532-4446"
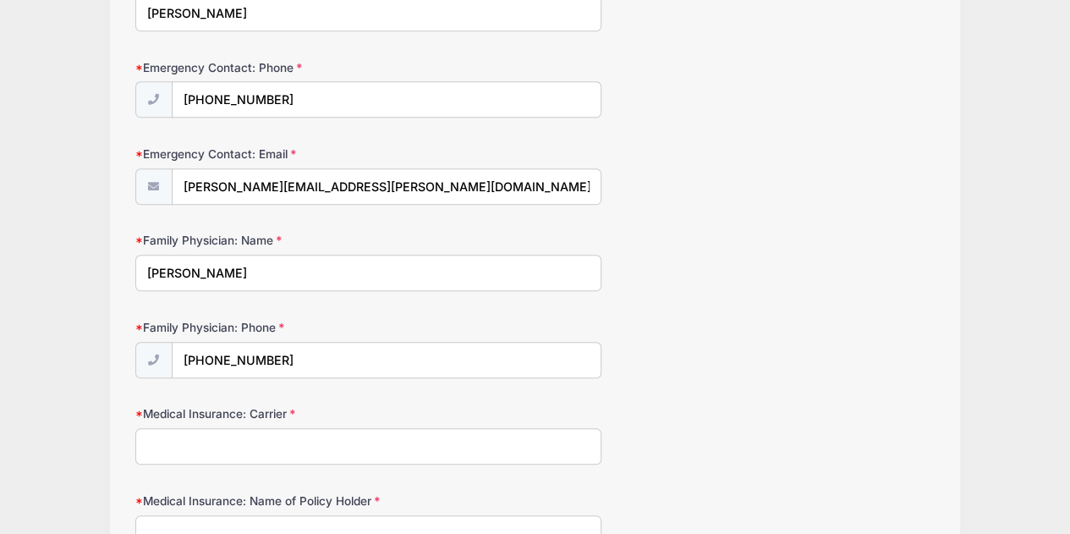
click at [235, 446] on input "Medical Insurance: Carrier" at bounding box center [368, 446] width 467 height 36
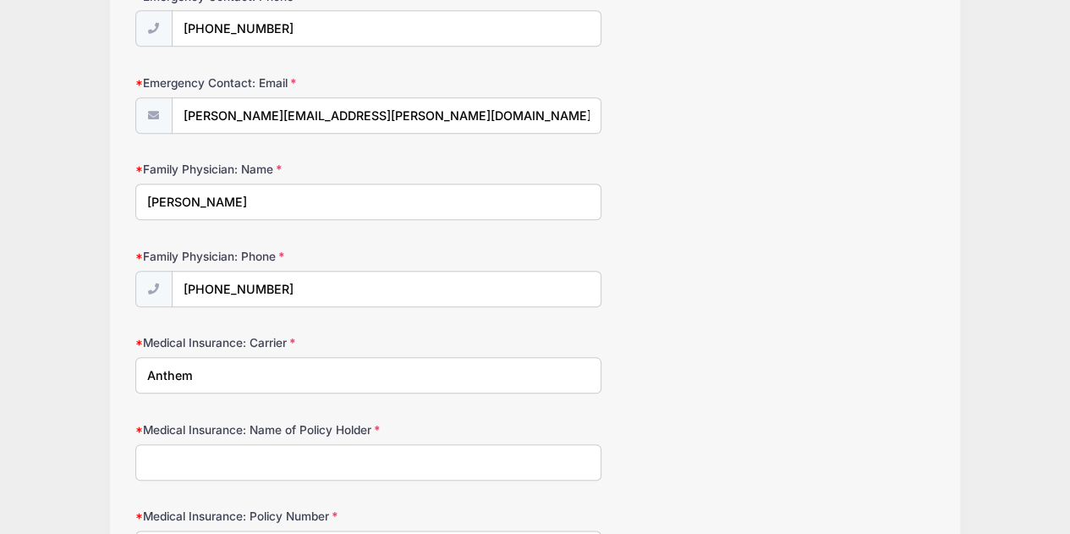
type input "Anthem"
click at [217, 449] on input "Medical Insurance: Name of Policy Holder" at bounding box center [368, 462] width 467 height 36
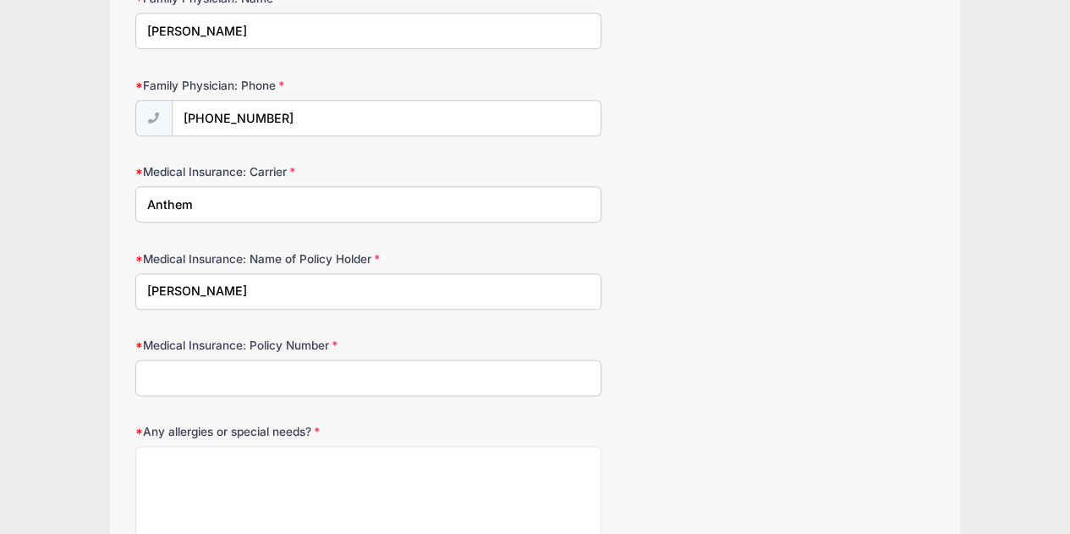
scroll to position [852, 0]
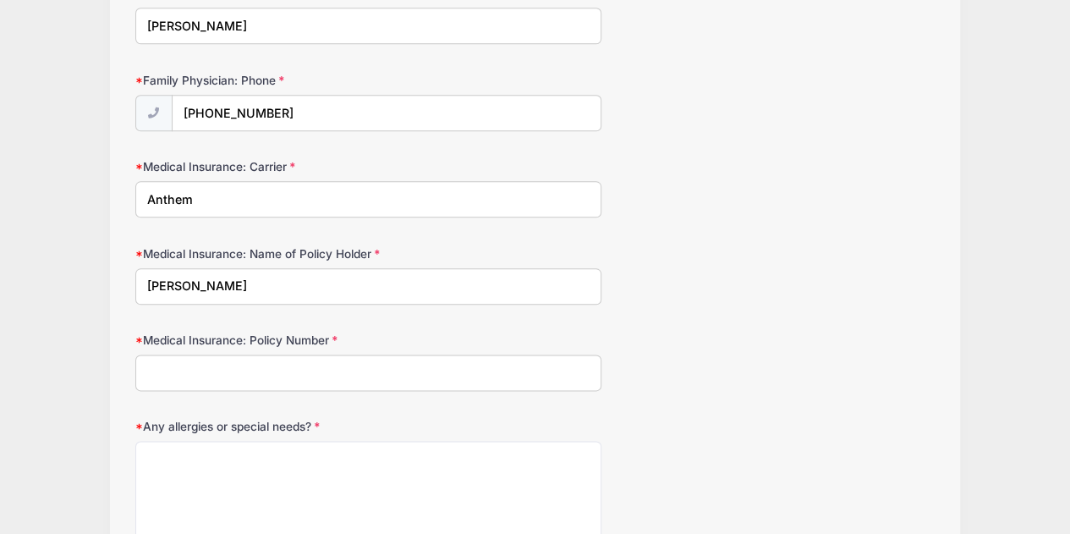
type input "Vanessa Forsythe"
click at [205, 361] on input "Medical Insurance: Policy Number" at bounding box center [368, 372] width 467 height 36
type input "DSW7748406AB"
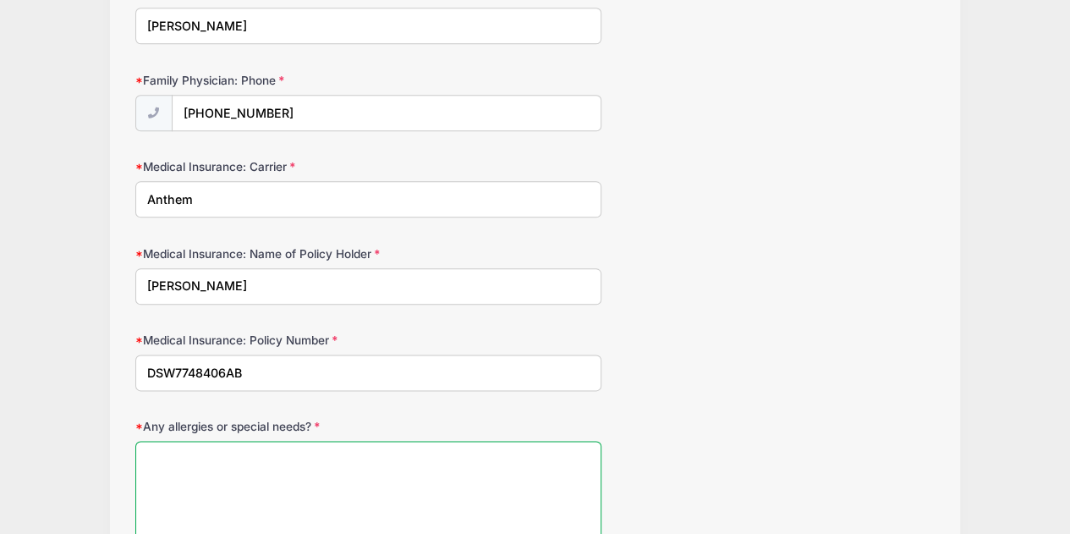
click at [191, 453] on textarea "Any allergies or special needs?" at bounding box center [368, 495] width 467 height 109
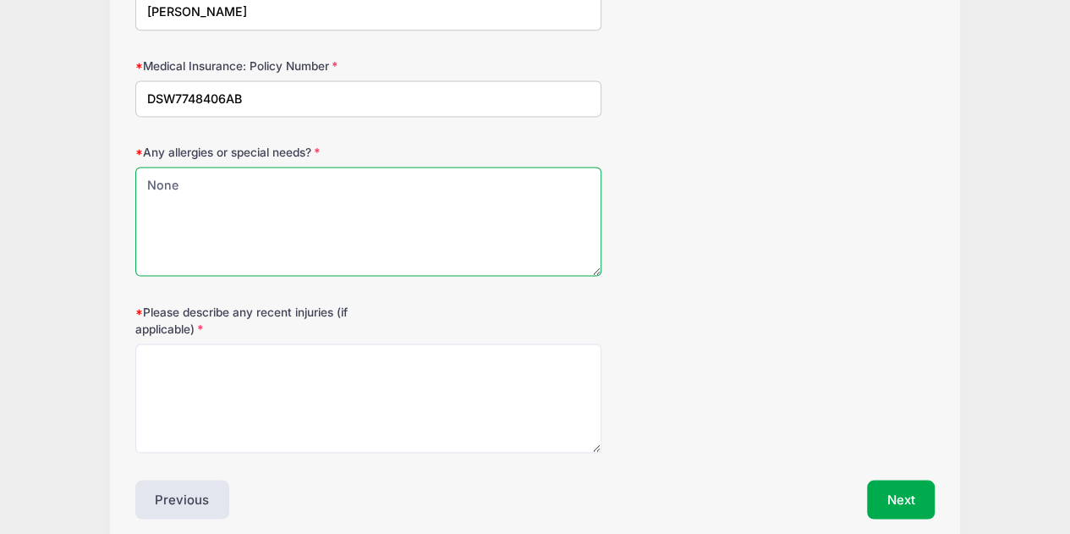
scroll to position [1130, 0]
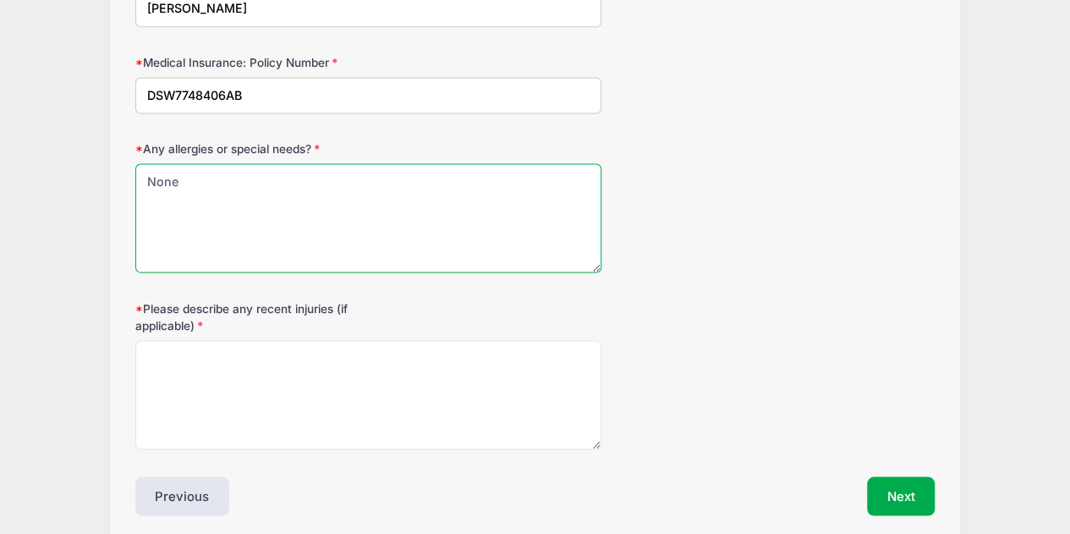
type textarea "None"
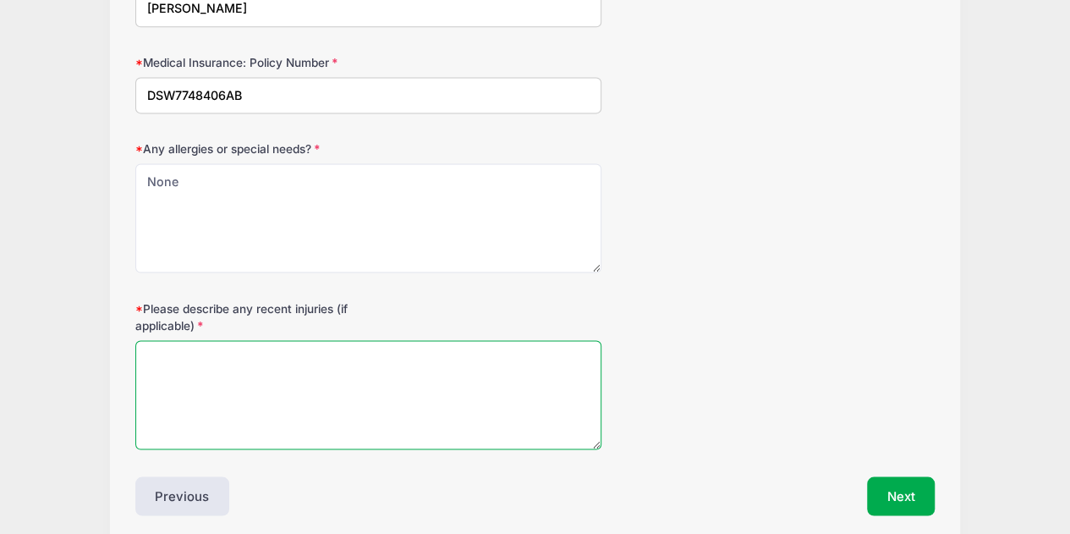
click at [174, 353] on textarea "Please describe any recent injuries (if applicable)" at bounding box center [368, 394] width 467 height 109
type textarea "None"
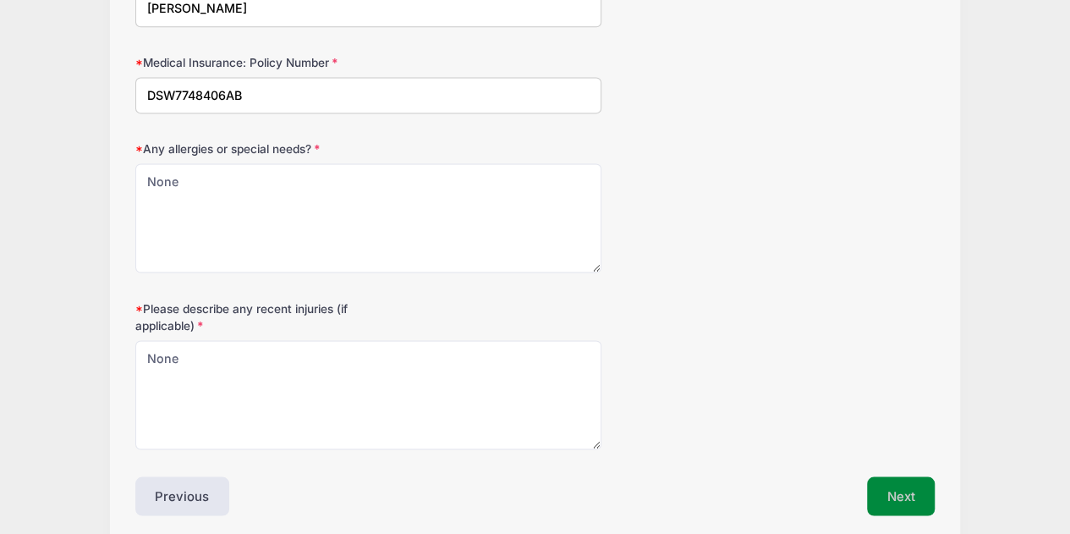
click at [909, 487] on button "Next" at bounding box center [901, 495] width 68 height 39
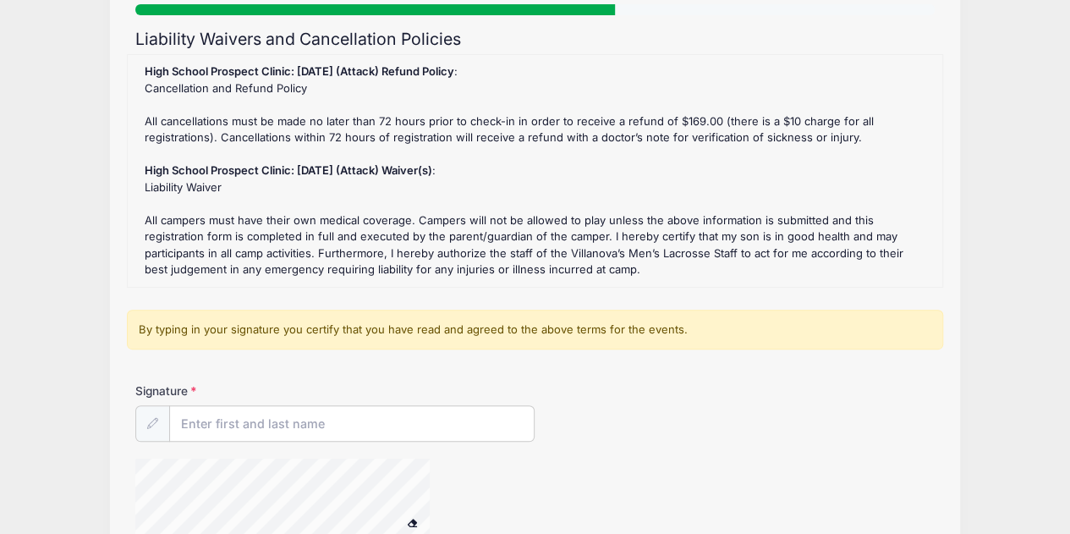
scroll to position [167, 0]
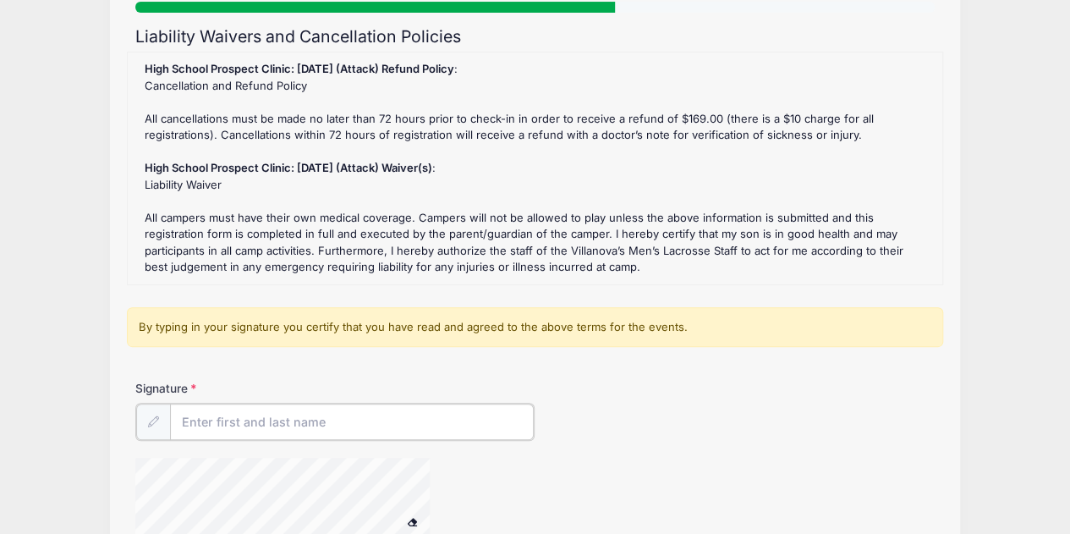
click at [216, 414] on input "Signature" at bounding box center [352, 421] width 364 height 36
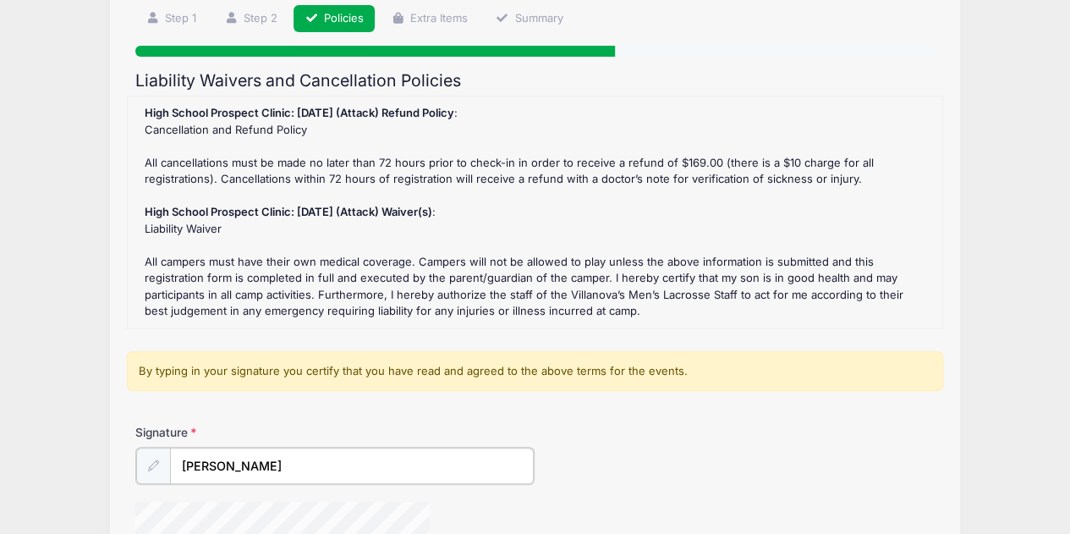
scroll to position [124, 0]
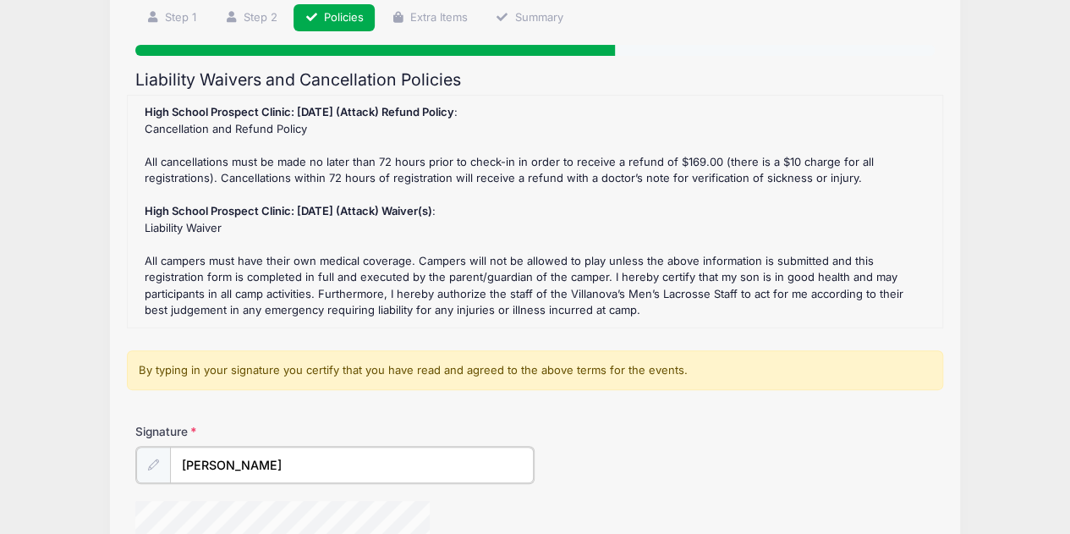
click at [229, 463] on input "Vanessa Forsythe" at bounding box center [352, 464] width 364 height 36
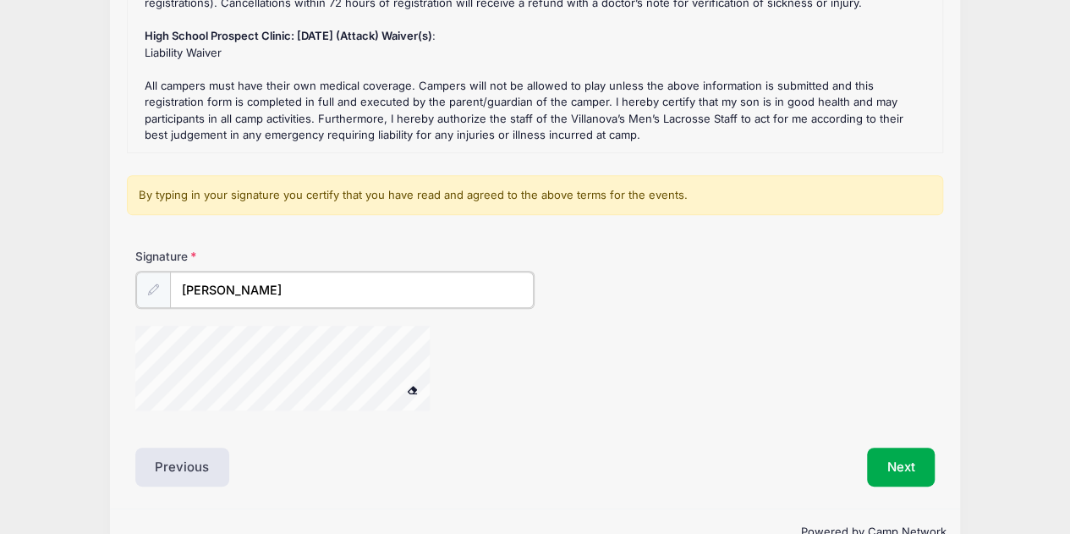
scroll to position [316, 0]
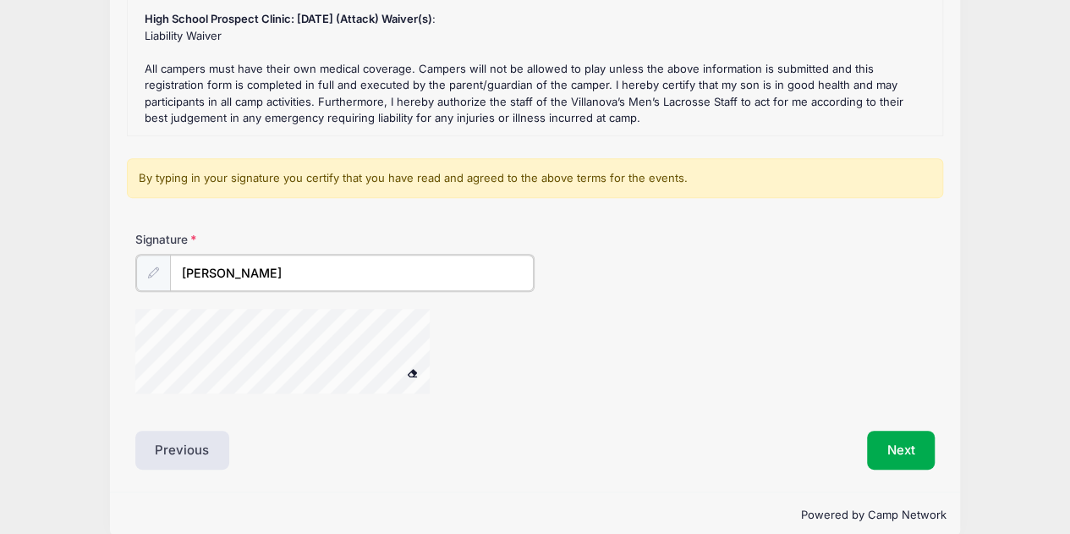
type input "Brooks Forsythe"
click at [896, 441] on button "Next" at bounding box center [901, 448] width 68 height 39
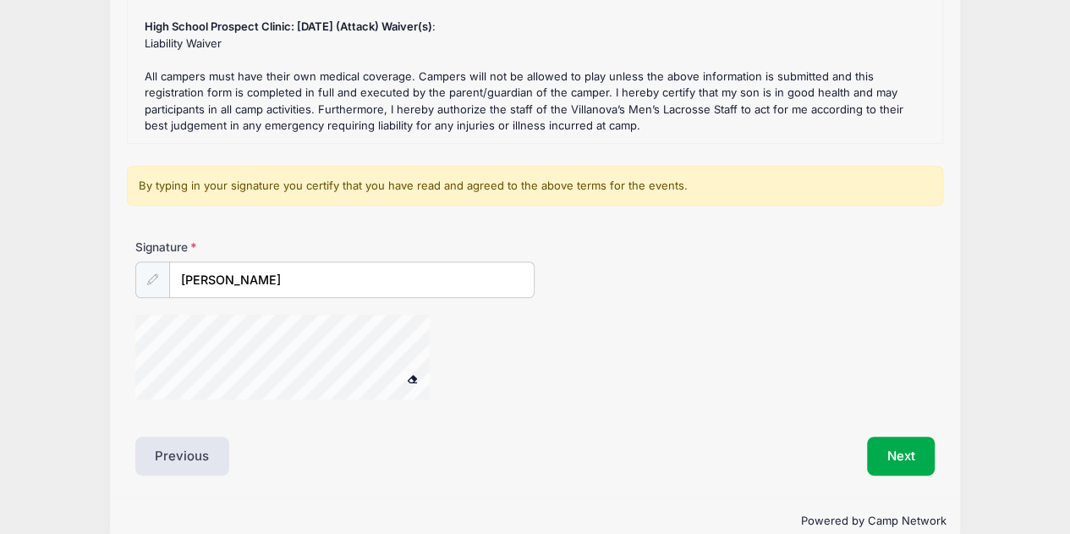
scroll to position [311, 0]
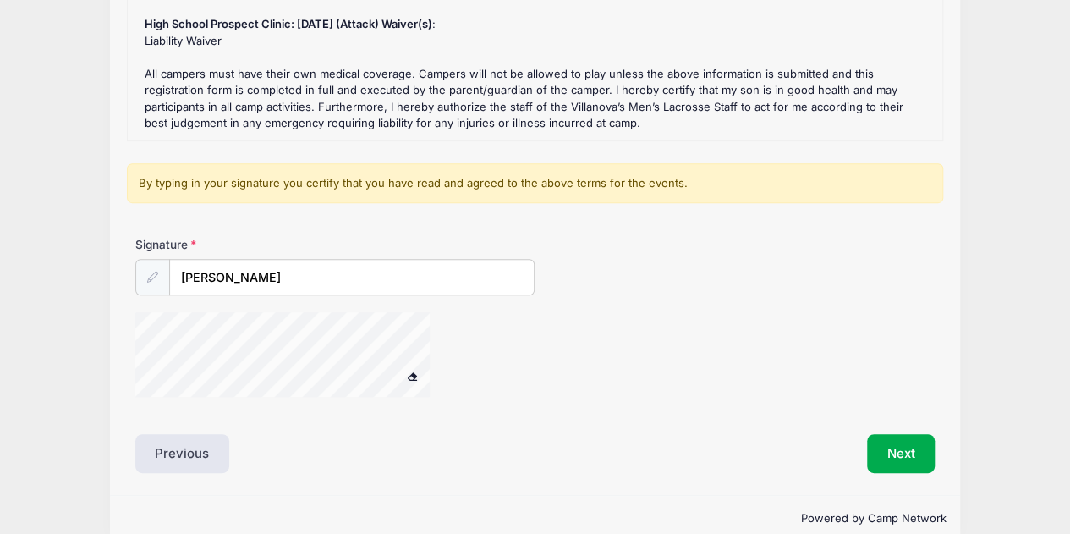
click at [414, 373] on span at bounding box center [412, 375] width 12 height 9
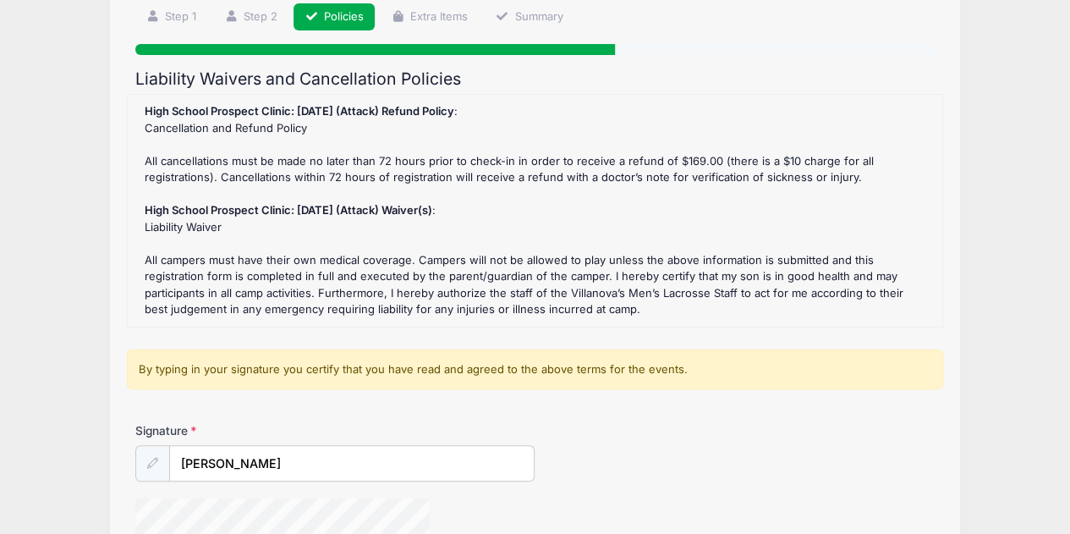
scroll to position [130, 0]
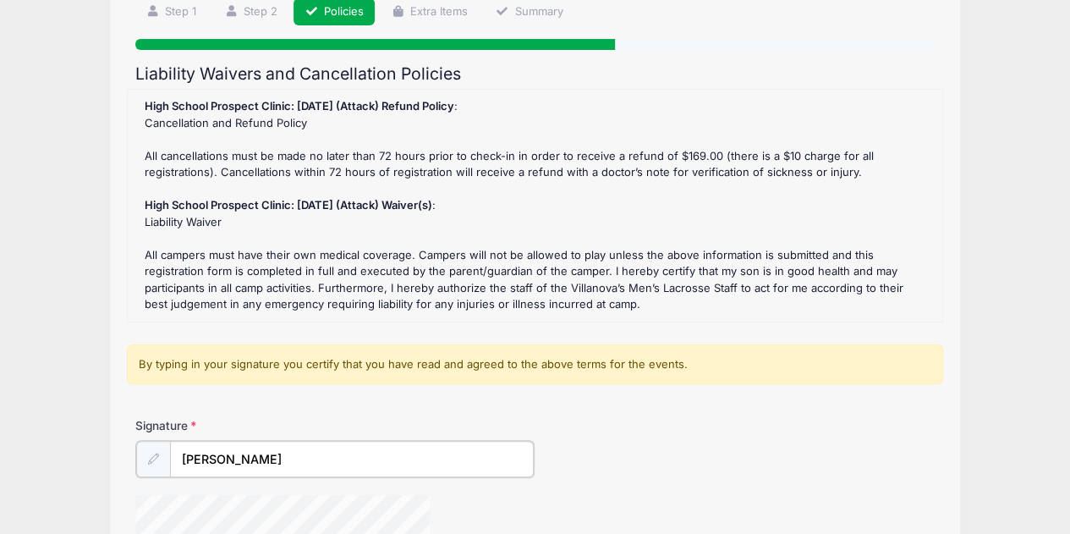
click at [295, 451] on input "Brooks Forsythe" at bounding box center [352, 459] width 364 height 36
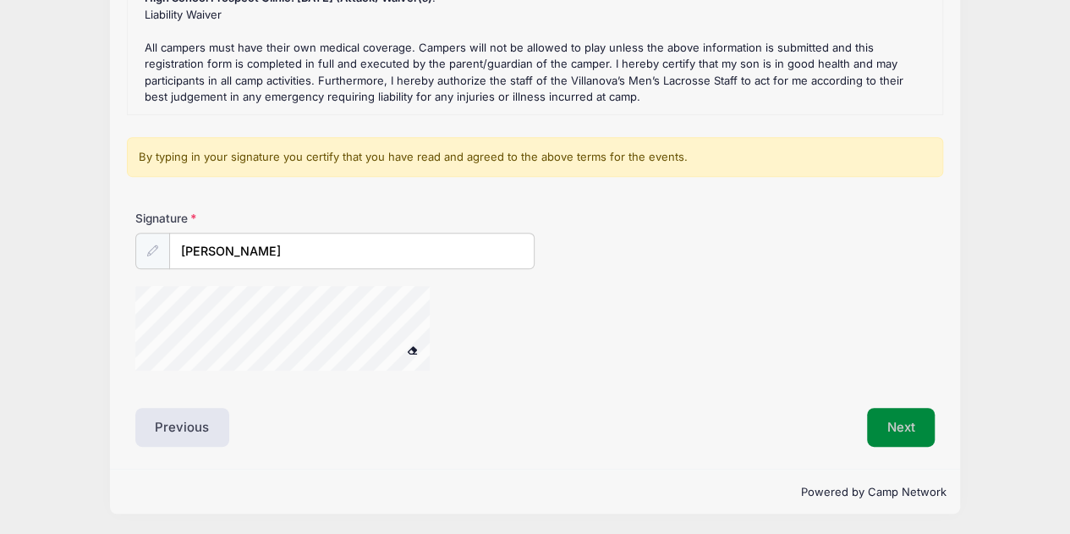
scroll to position [337, 0]
click at [896, 432] on button "Next" at bounding box center [901, 427] width 68 height 39
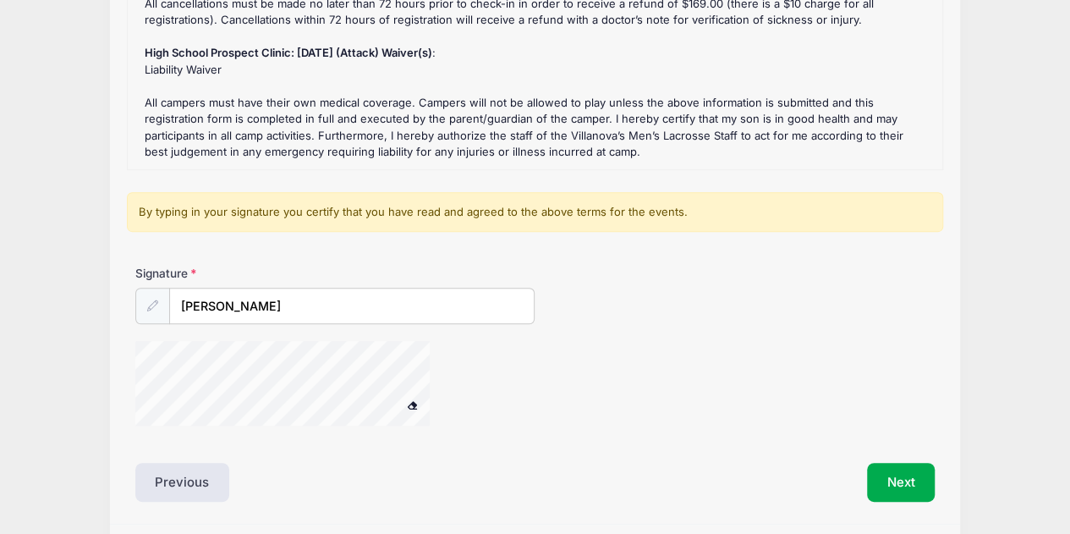
scroll to position [281, 0]
click at [412, 403] on span at bounding box center [412, 406] width 12 height 9
click at [147, 302] on icon at bounding box center [152, 307] width 11 height 11
click at [309, 309] on input "Brooks Forsythe" at bounding box center [352, 308] width 364 height 36
click at [148, 312] on div at bounding box center [152, 307] width 35 height 36
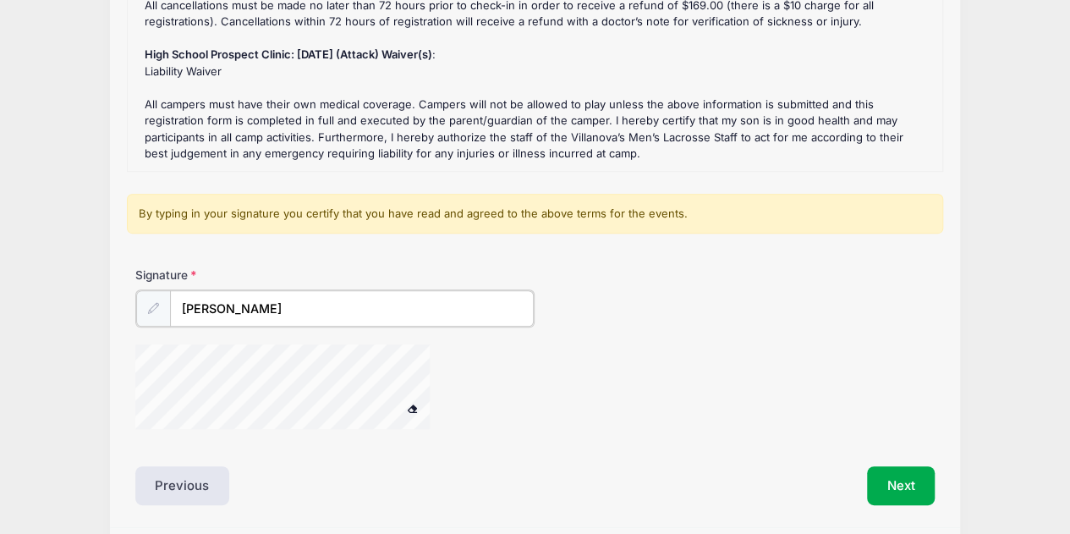
drag, startPoint x: 276, startPoint y: 304, endPoint x: 91, endPoint y: 312, distance: 184.5
click at [91, 312] on div "Villanova Lacrosse Camps High School Prospect Clinic: September 21 (Attack) fro…" at bounding box center [534, 156] width 1019 height 874
type input "Brooks Forsythe"
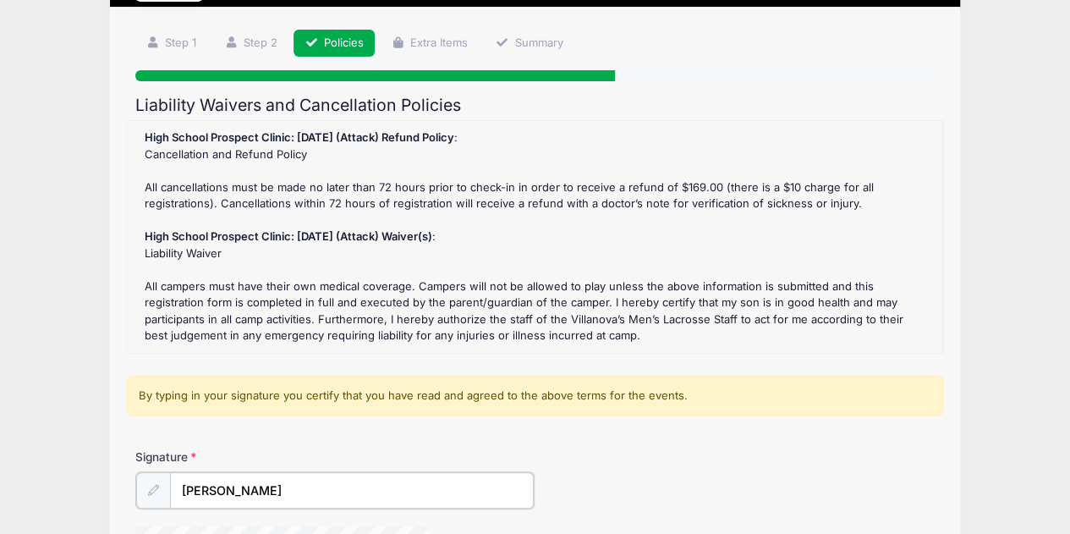
scroll to position [100, 0]
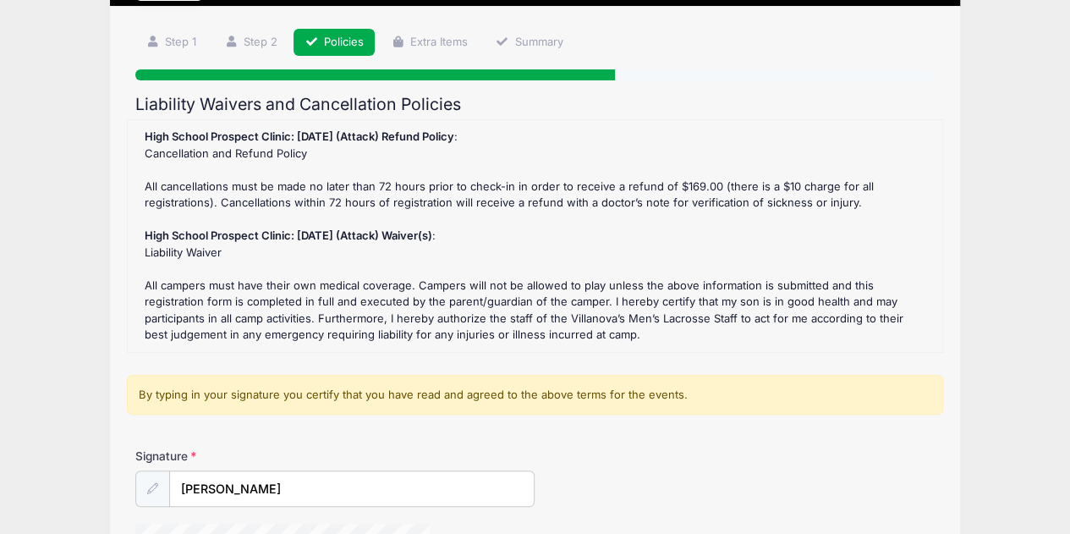
click at [526, 337] on div "High School Prospect Clinic: September 21 (Attack) Refund Policy : Cancellation…" at bounding box center [534, 236] width 797 height 215
click at [523, 339] on div "High School Prospect Clinic: September 21 (Attack) Refund Policy : Cancellation…" at bounding box center [534, 236] width 797 height 215
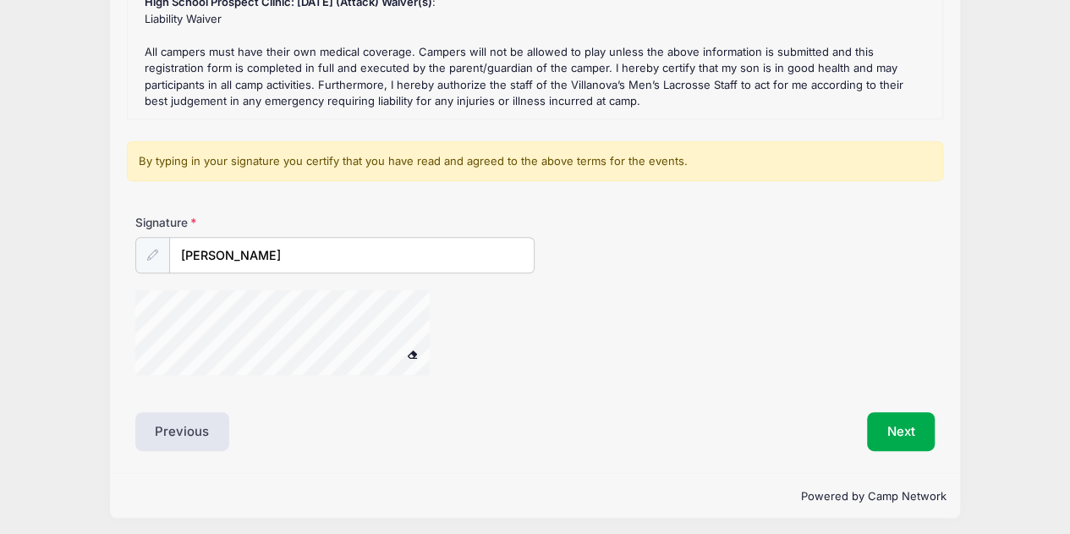
scroll to position [337, 0]
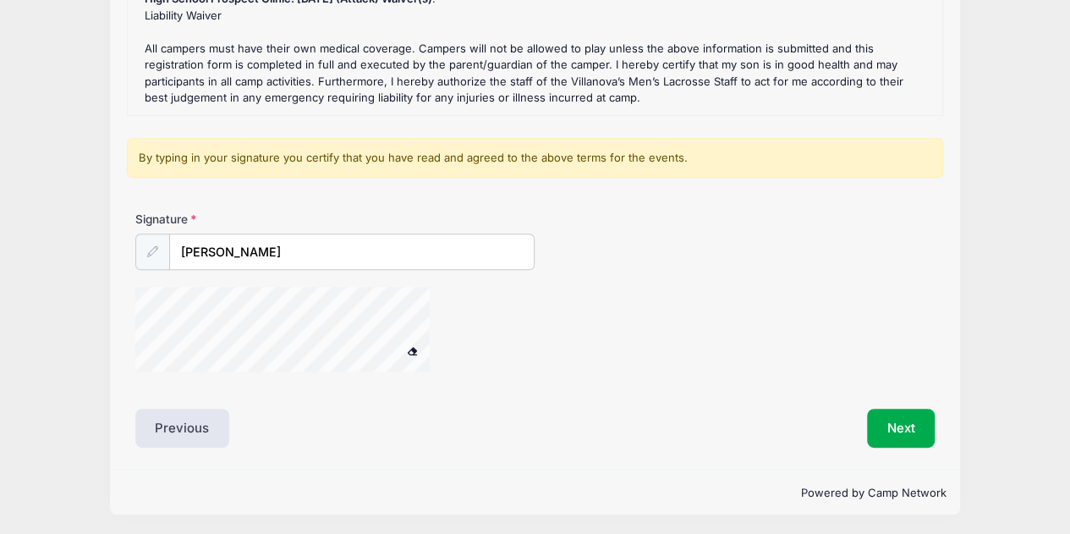
click at [414, 346] on span at bounding box center [412, 350] width 12 height 9
click at [414, 348] on span at bounding box center [412, 350] width 12 height 9
click at [483, 327] on div at bounding box center [401, 332] width 533 height 90
click at [907, 433] on button "Next" at bounding box center [901, 427] width 68 height 39
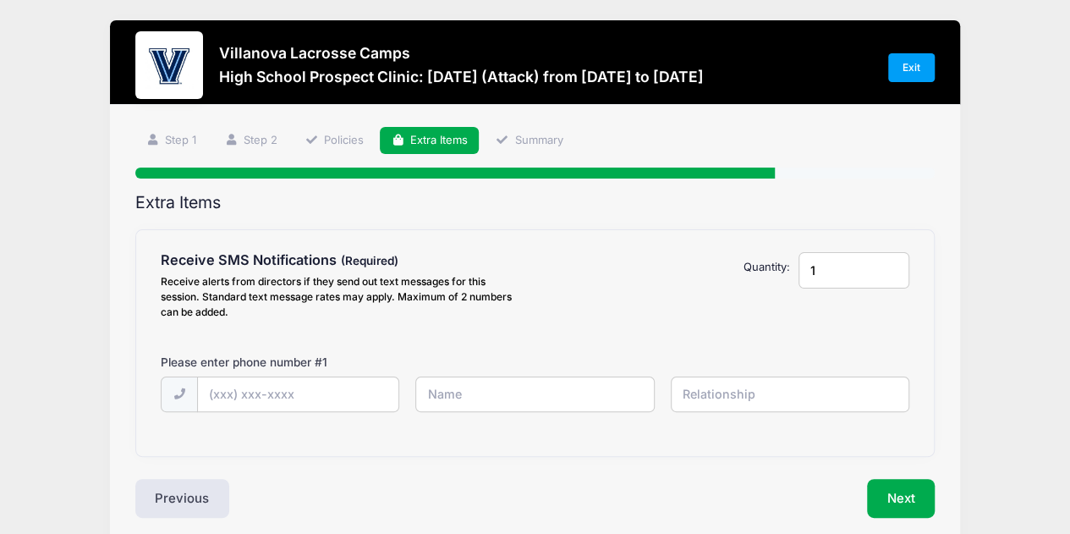
scroll to position [0, 0]
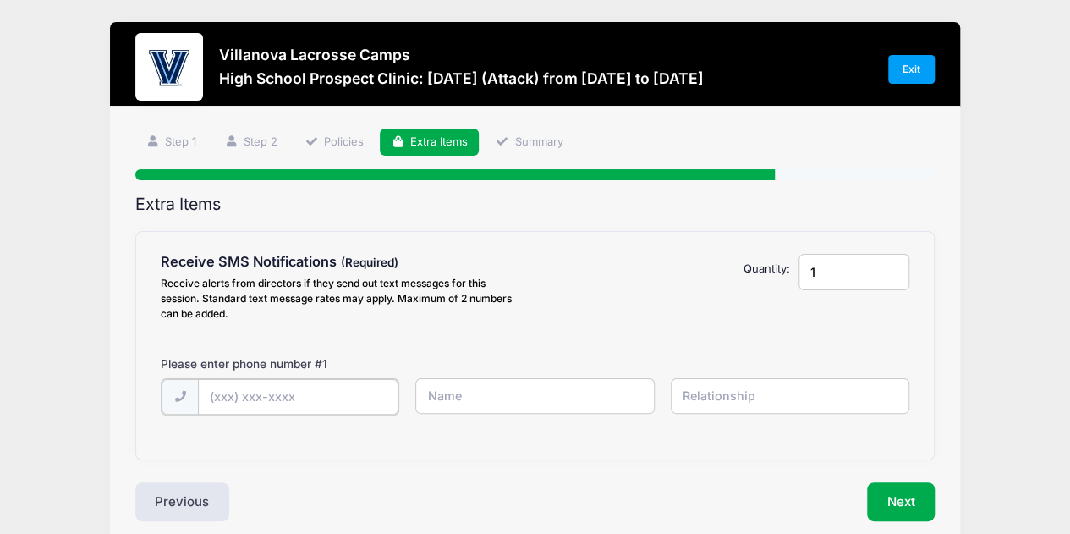
click at [288, 395] on input "text" at bounding box center [298, 397] width 200 height 36
type input "(703) 486-6971"
click at [474, 404] on input "text" at bounding box center [534, 396] width 238 height 36
type input "Brooks Forsythe"
click at [758, 391] on input "text" at bounding box center [790, 396] width 238 height 36
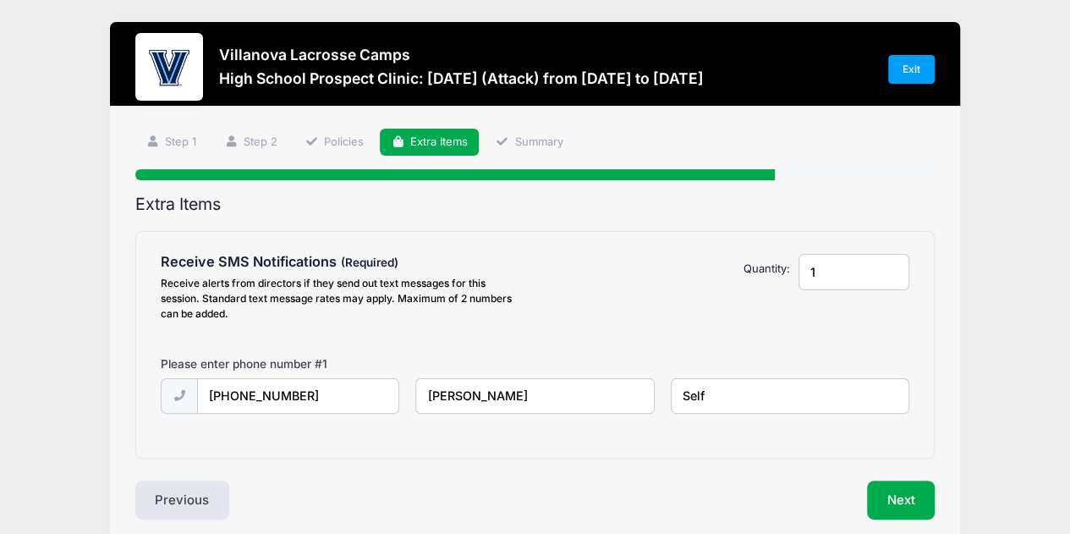
type input "Self"
click at [913, 496] on button "Next" at bounding box center [901, 499] width 68 height 39
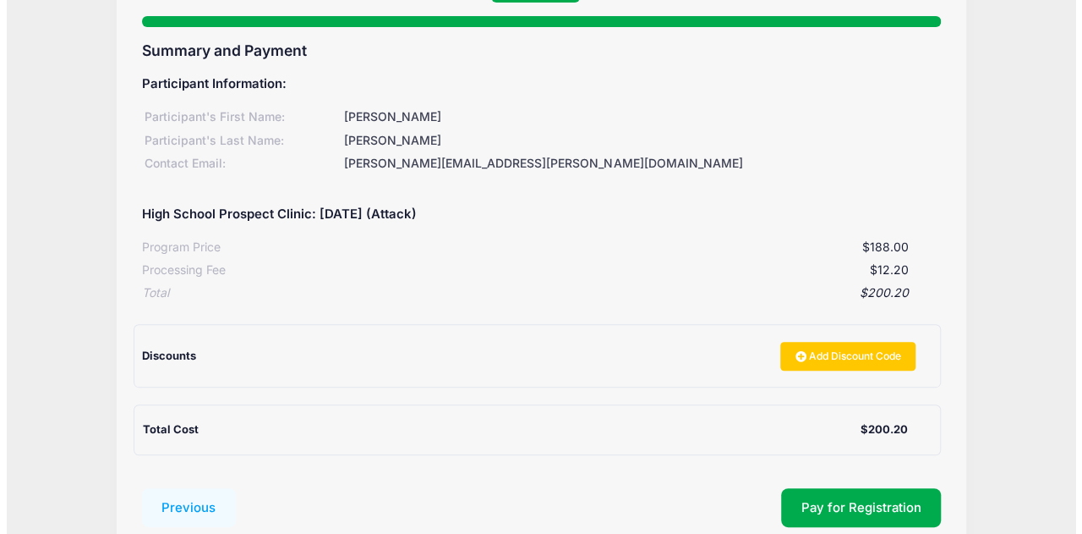
scroll to position [167, 0]
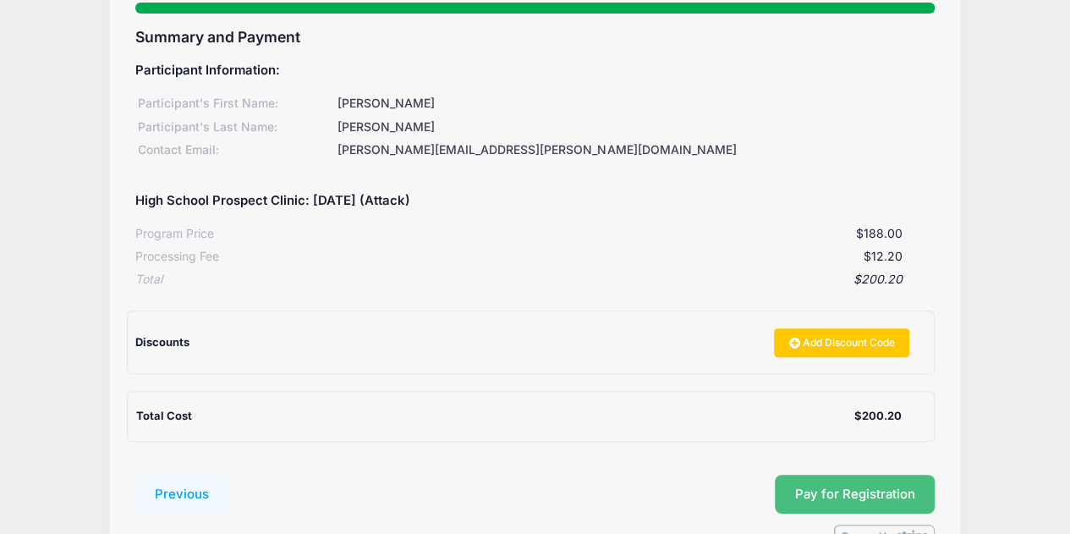
click at [820, 490] on button "Pay for Registration" at bounding box center [855, 493] width 161 height 39
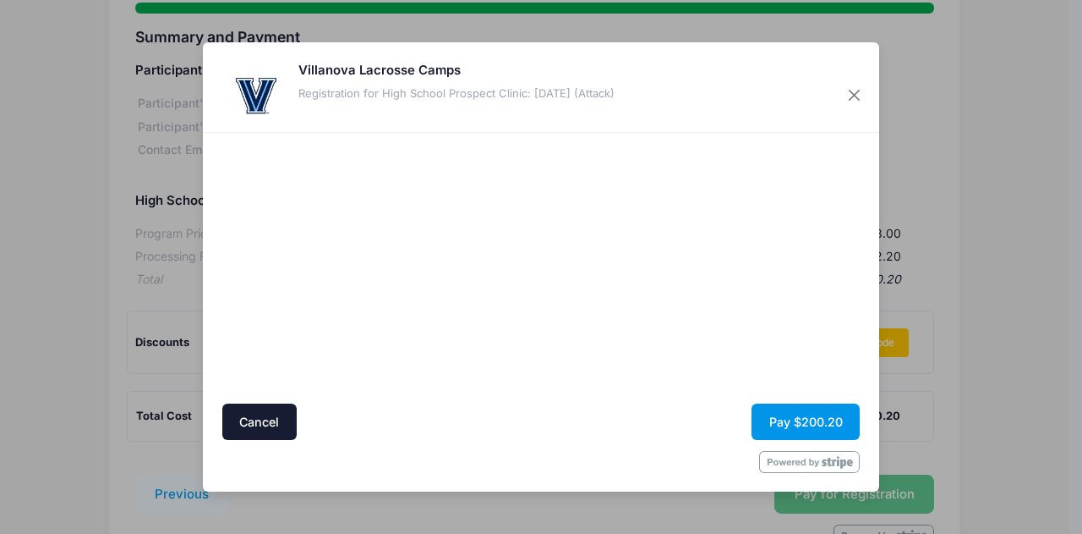
click at [780, 417] on button "Pay $200.20" at bounding box center [806, 421] width 108 height 36
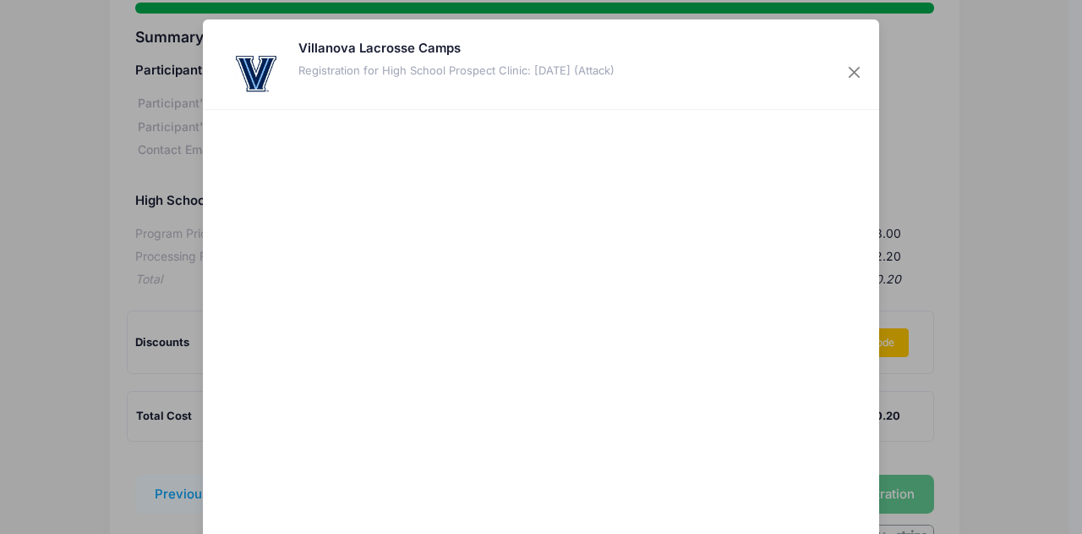
click at [631, 430] on div at bounding box center [705, 358] width 311 height 480
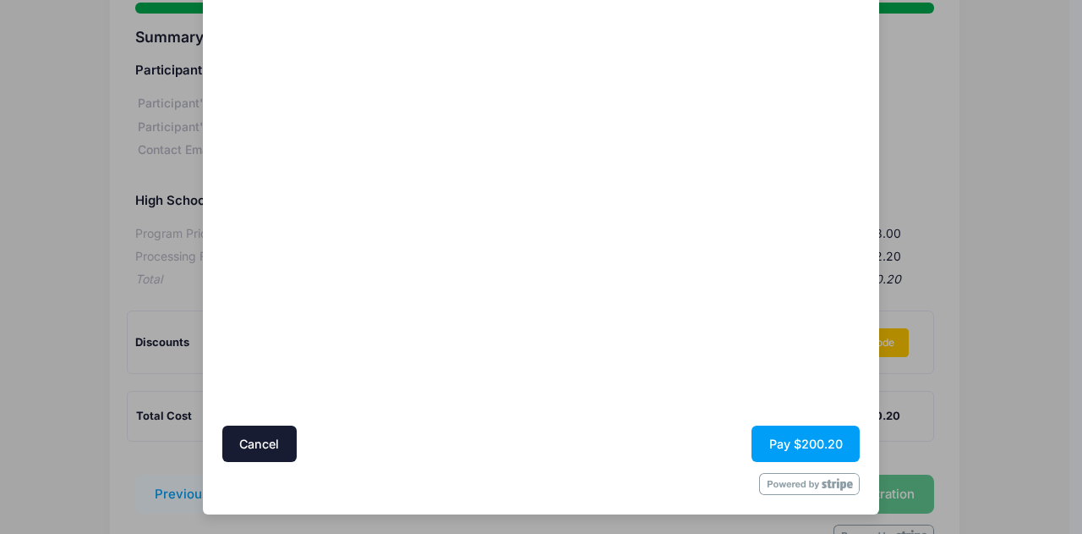
scroll to position [144, 0]
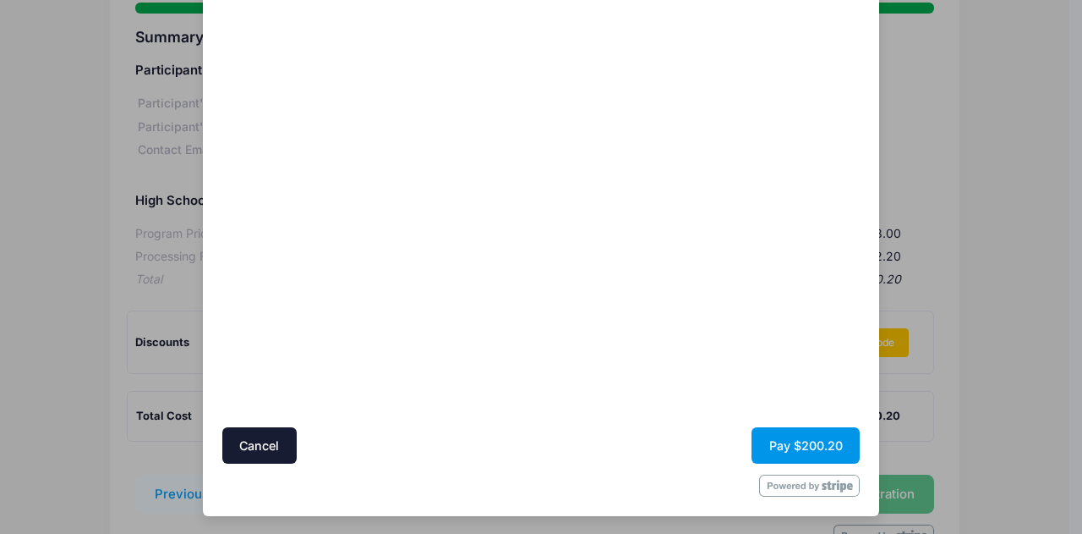
click at [815, 444] on button "Pay $200.20" at bounding box center [806, 445] width 108 height 36
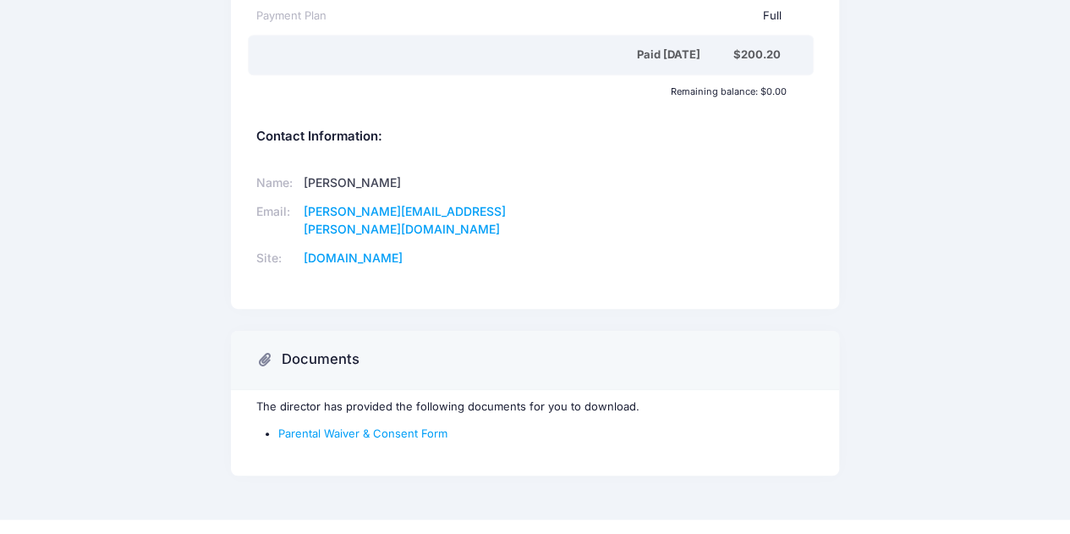
scroll to position [436, 0]
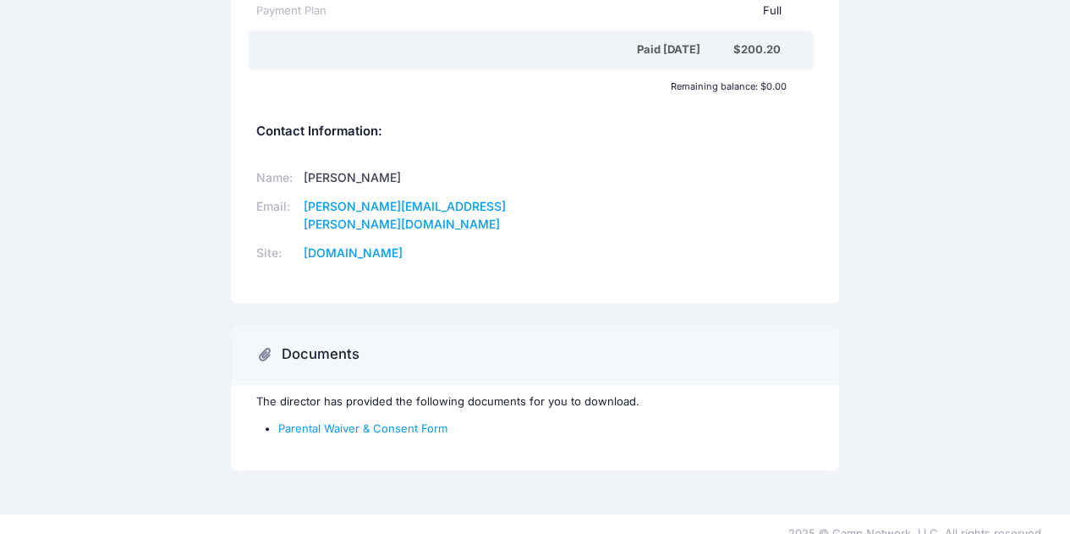
click at [378, 421] on link "Parental Waiver & Consent Form" at bounding box center [362, 428] width 169 height 14
